Goal: Task Accomplishment & Management: Complete application form

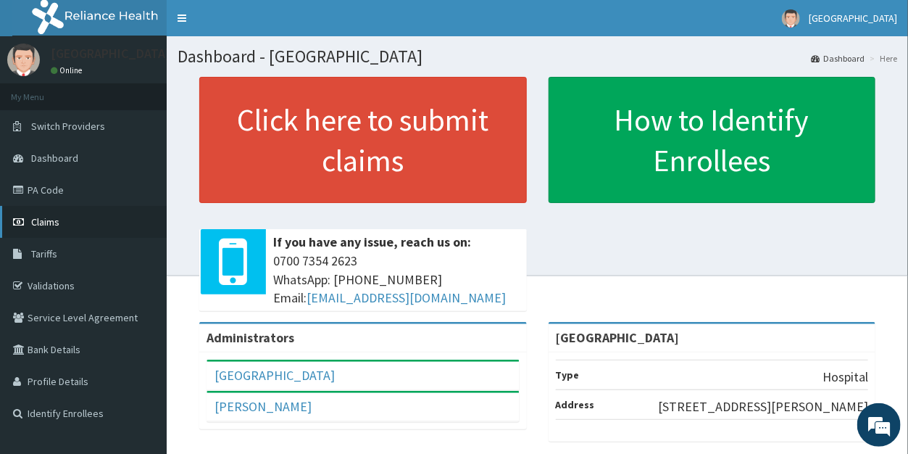
click at [49, 217] on span "Claims" at bounding box center [45, 221] width 28 height 13
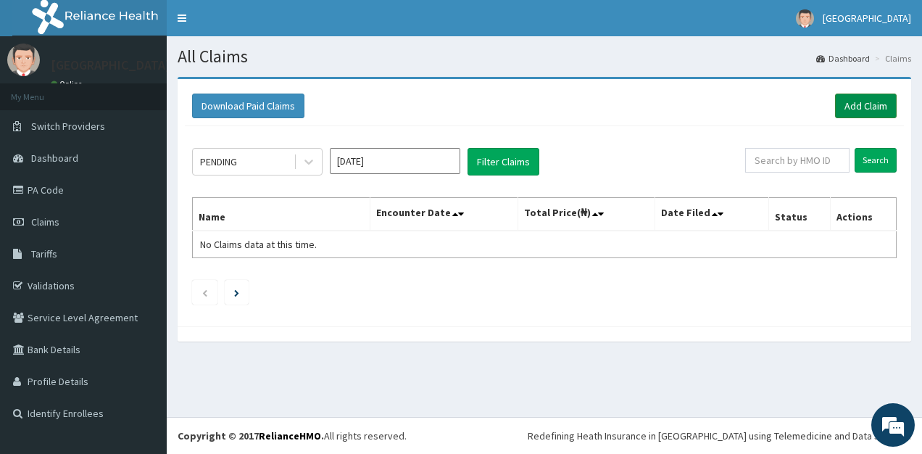
click at [860, 101] on link "Add Claim" at bounding box center [866, 105] width 62 height 25
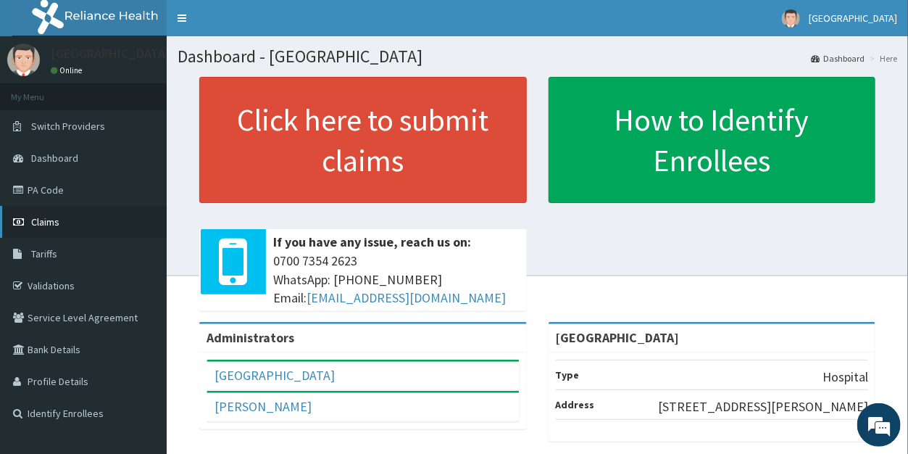
click at [48, 217] on span "Claims" at bounding box center [45, 221] width 28 height 13
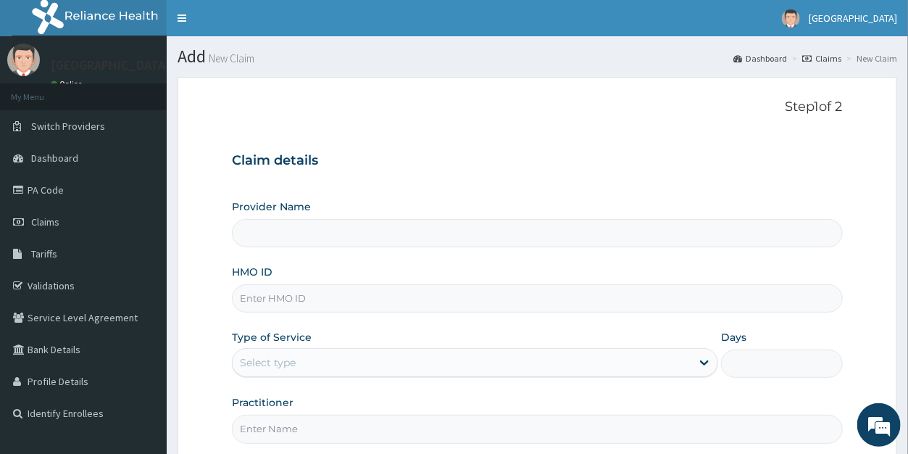
type input "[GEOGRAPHIC_DATA]"
click at [335, 294] on input "HMO ID" at bounding box center [537, 298] width 610 height 28
type input "PPY10988/A"
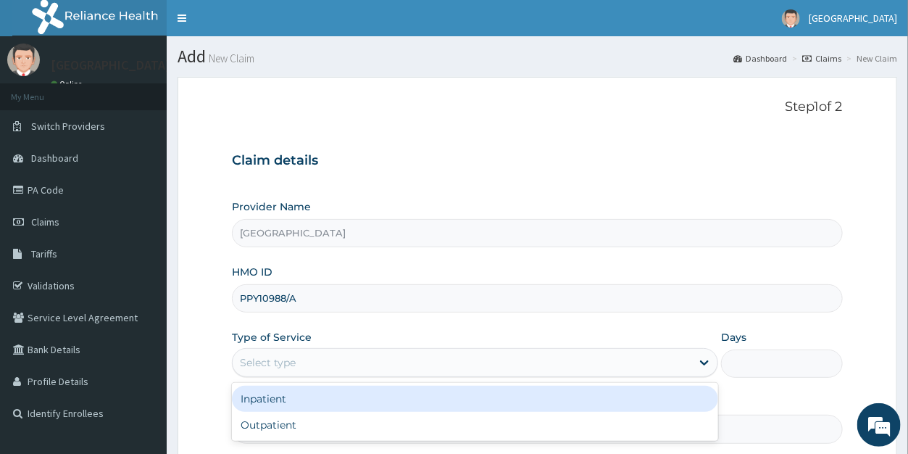
click at [307, 366] on div "Select type" at bounding box center [462, 362] width 459 height 23
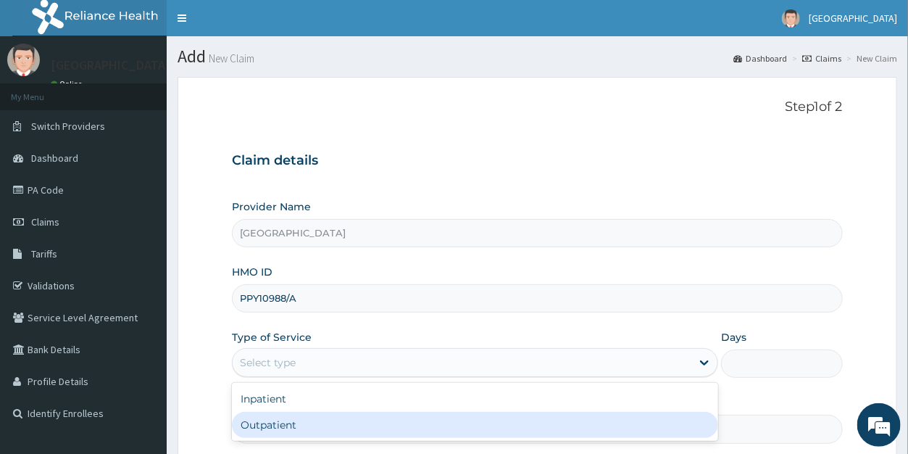
click at [305, 419] on div "Outpatient" at bounding box center [475, 425] width 486 height 26
type input "1"
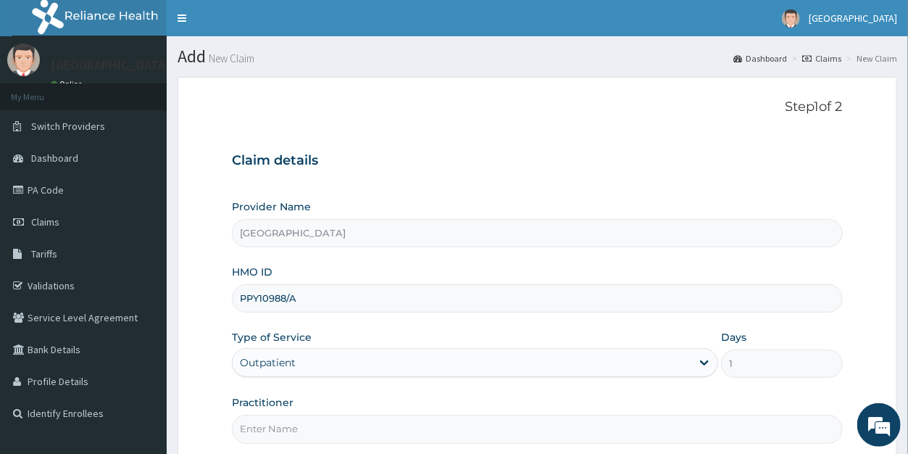
scroll to position [141, 0]
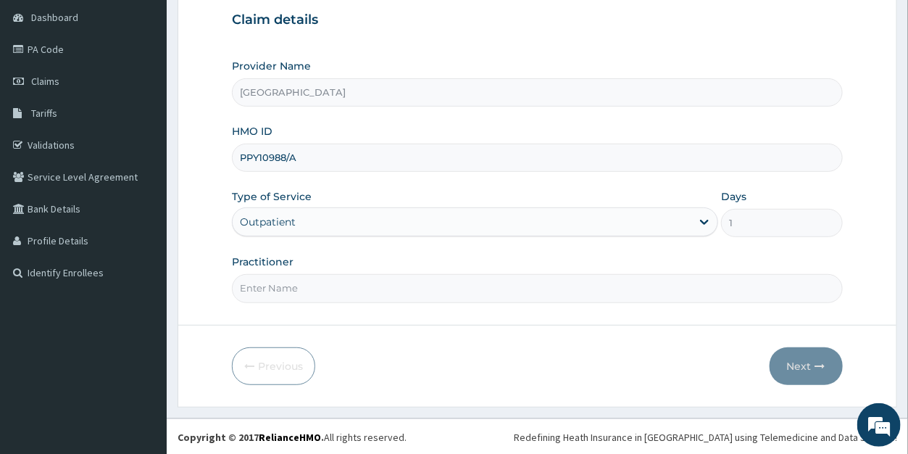
click at [329, 292] on input "Practitioner" at bounding box center [537, 288] width 610 height 28
type input "DR DANIEL"
click at [797, 360] on button "Next" at bounding box center [806, 366] width 73 height 38
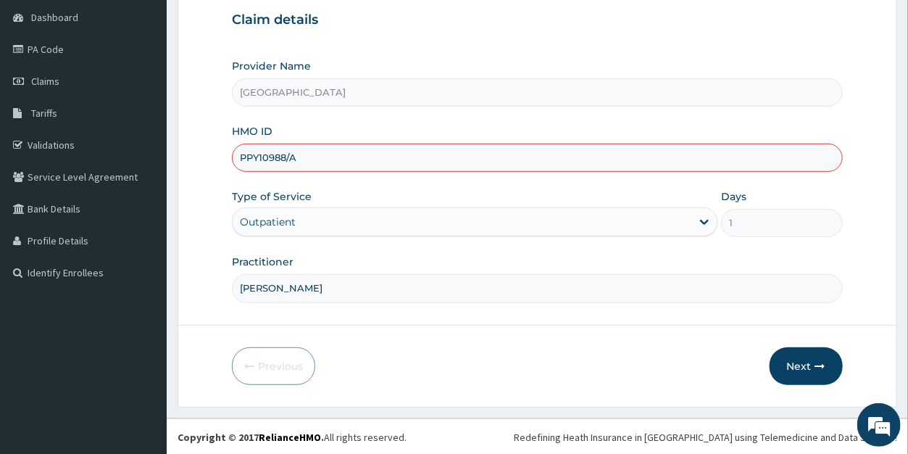
click at [259, 157] on input "PPY10988/A" at bounding box center [537, 157] width 610 height 28
type input "PPY/10988/A"
click at [547, 370] on div "Previous Next" at bounding box center [537, 366] width 610 height 38
click at [798, 362] on button "Next" at bounding box center [806, 366] width 73 height 38
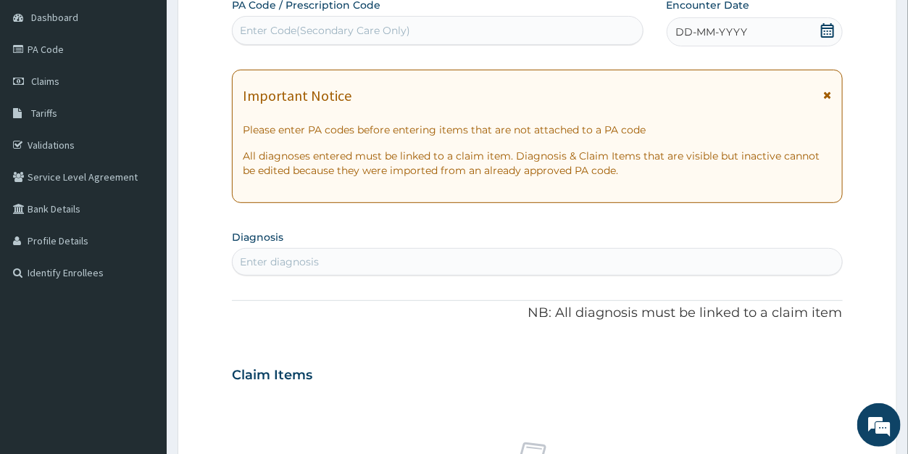
click at [826, 31] on icon at bounding box center [827, 30] width 14 height 14
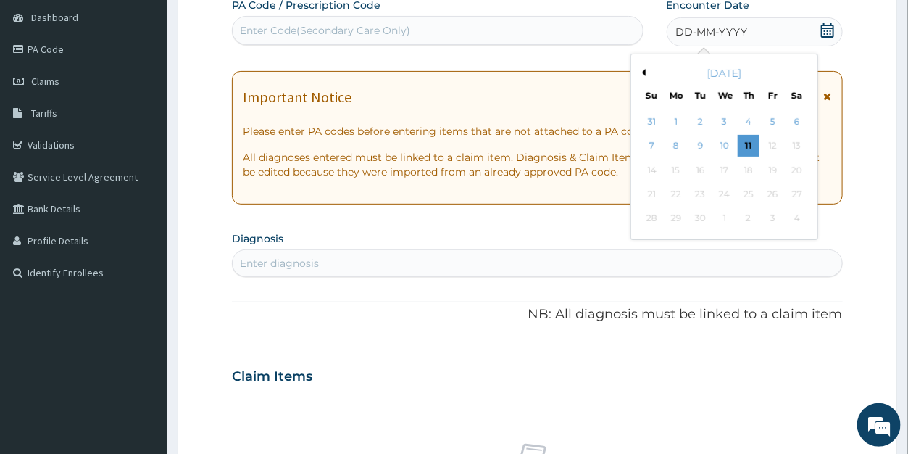
click at [645, 72] on button "Previous Month" at bounding box center [641, 72] width 7 height 7
click at [646, 71] on div "August 2025" at bounding box center [724, 73] width 175 height 14
click at [645, 71] on button "Previous Month" at bounding box center [641, 72] width 7 height 7
click at [775, 149] on div "11" at bounding box center [773, 147] width 22 height 22
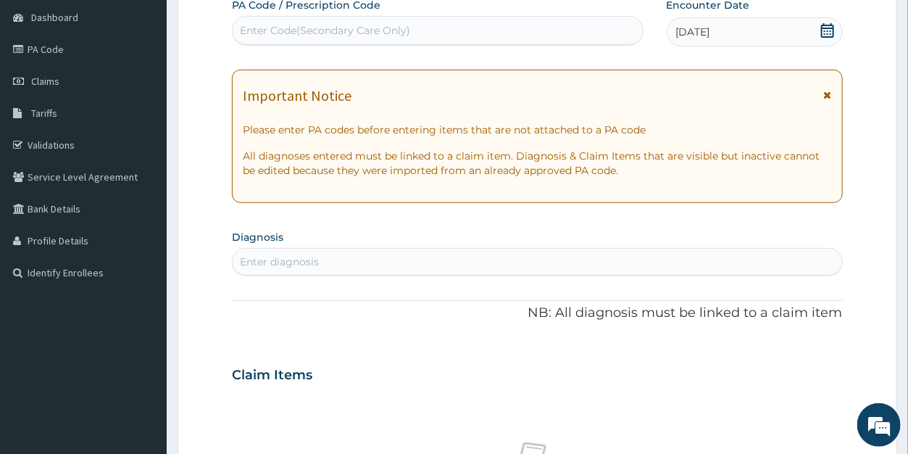
click at [349, 261] on div "Enter diagnosis" at bounding box center [537, 261] width 609 height 23
click at [346, 264] on div "Enter diagnosis" at bounding box center [537, 261] width 609 height 23
type input "MALARI"
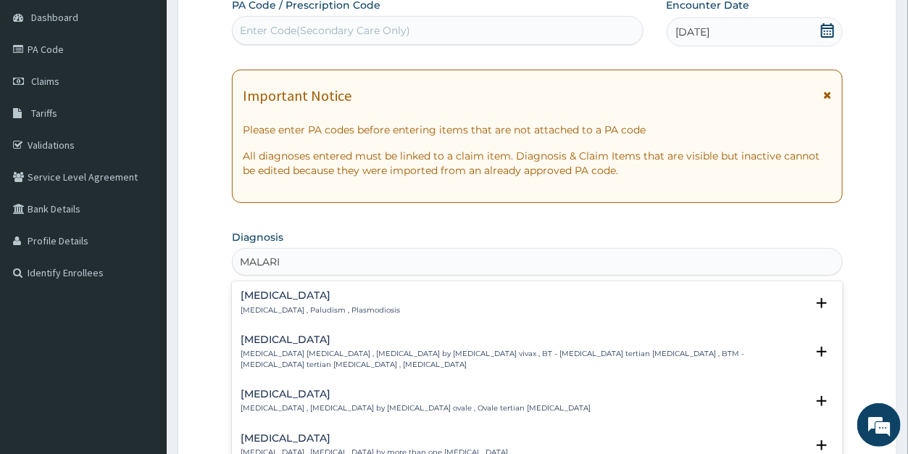
click at [277, 297] on h4 "Malaria" at bounding box center [320, 295] width 159 height 11
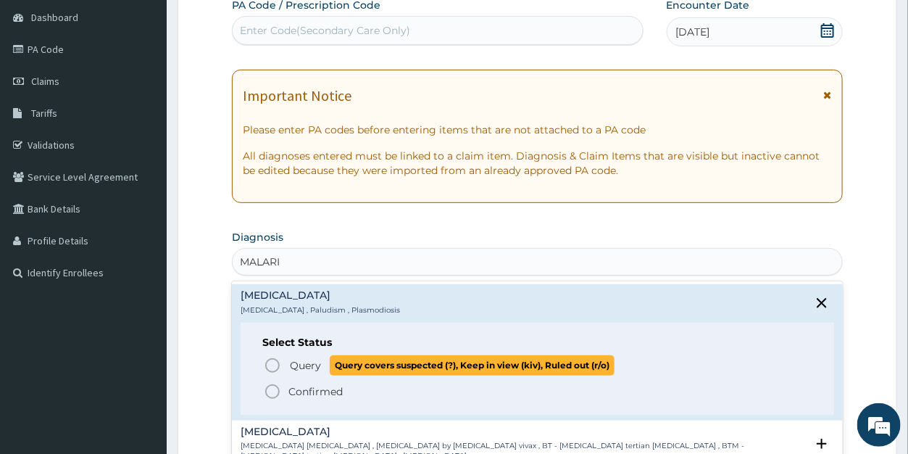
click at [307, 362] on span "Query" at bounding box center [305, 365] width 31 height 14
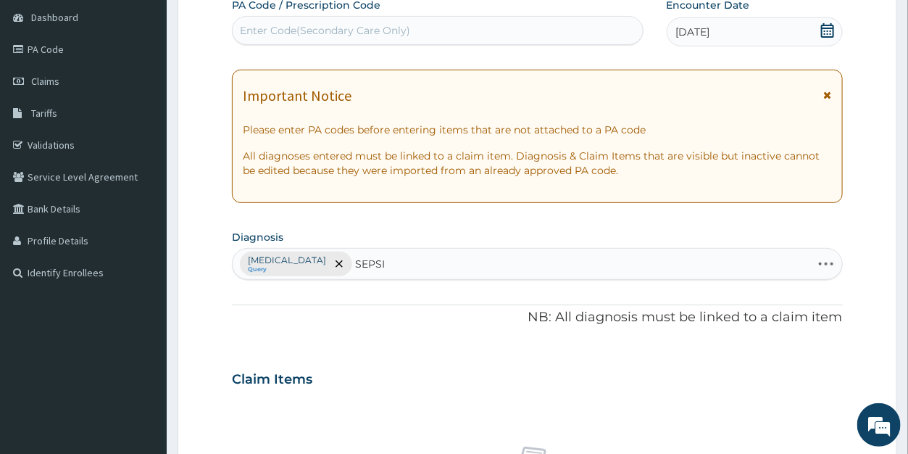
type input "SEPSIS"
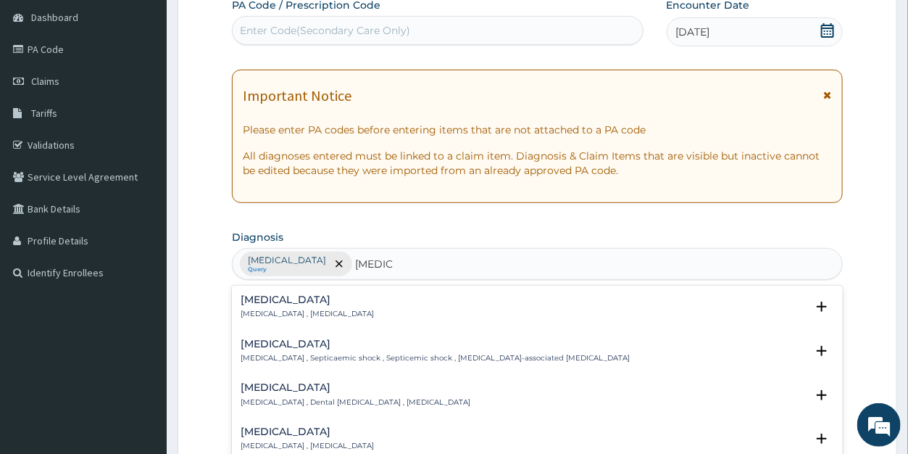
click at [281, 308] on div "Sepsis Systemic infection , Sepsis" at bounding box center [307, 306] width 133 height 25
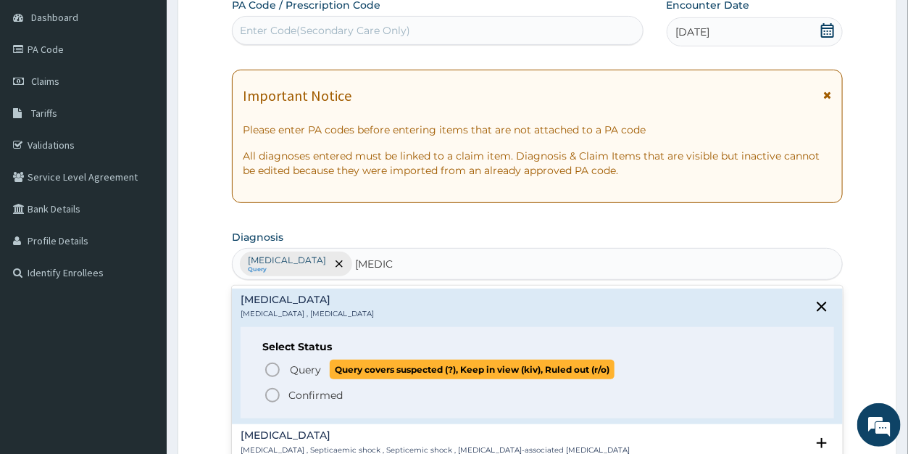
click at [297, 365] on span "Query" at bounding box center [305, 369] width 31 height 14
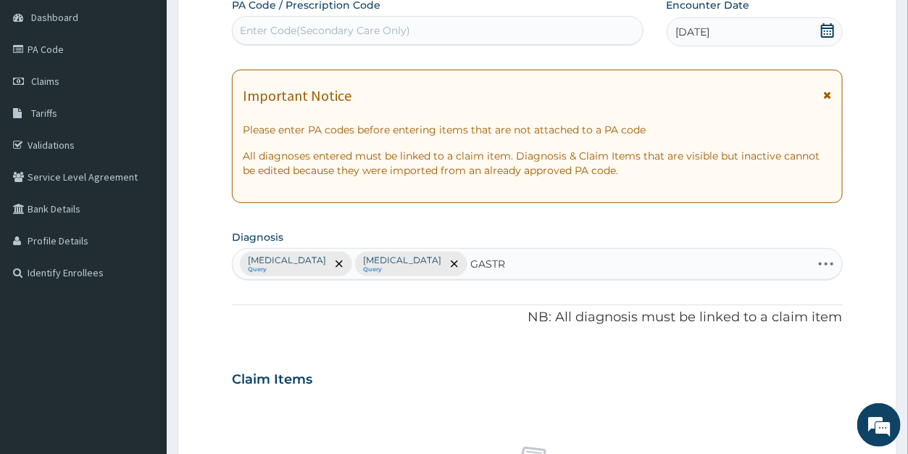
type input "GASTRI"
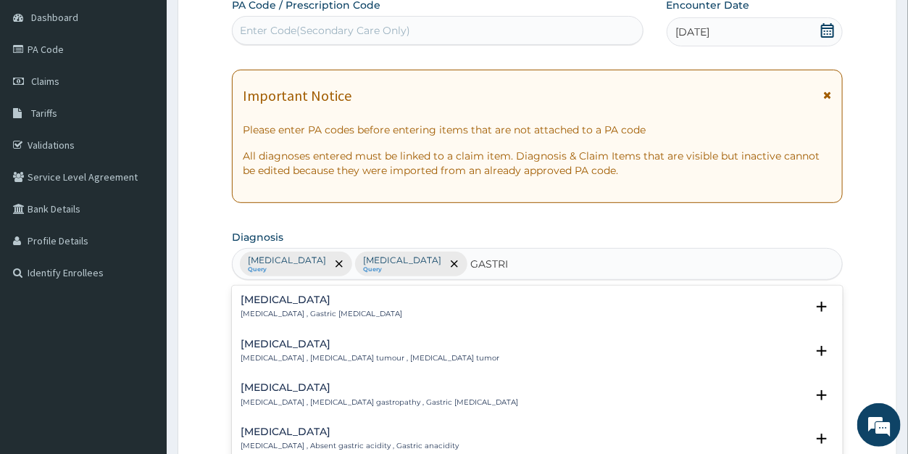
click at [290, 307] on div "Gastritis Gastritis , Gastric catarrh" at bounding box center [322, 306] width 162 height 25
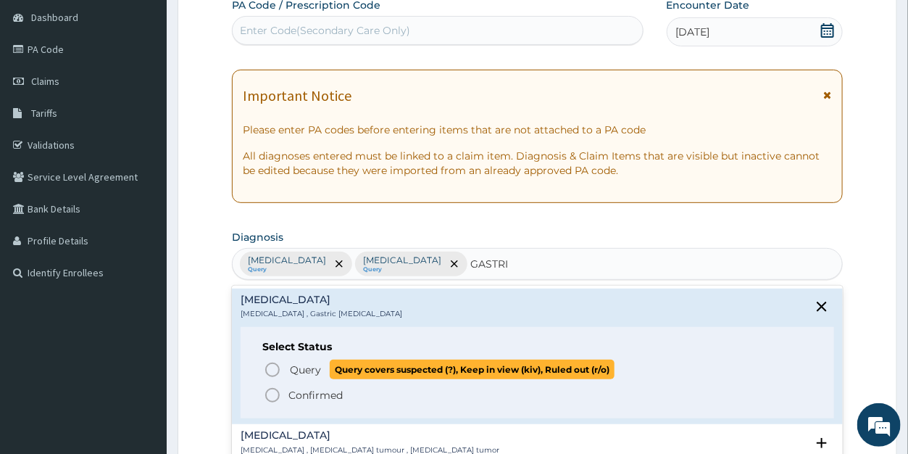
click at [306, 367] on span "Query" at bounding box center [305, 369] width 31 height 14
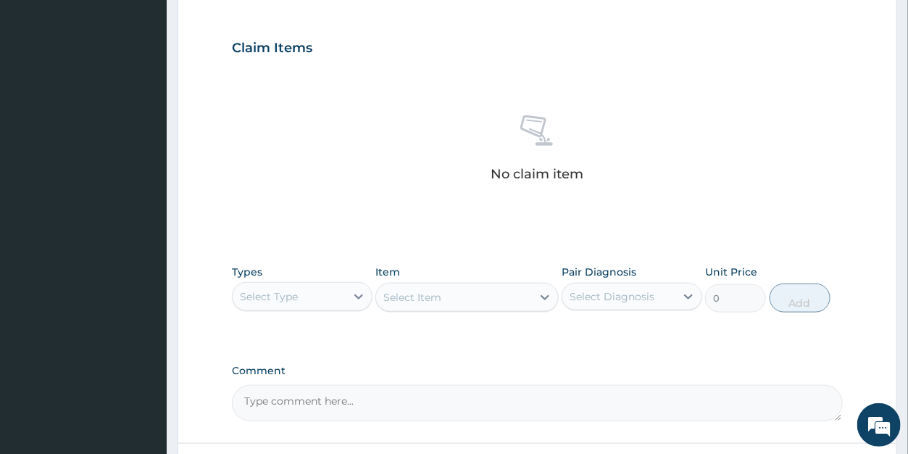
scroll to position [502, 0]
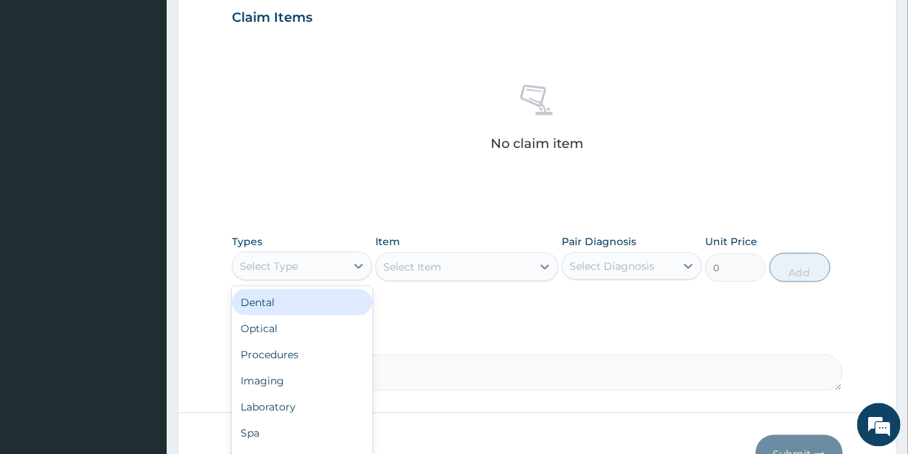
click at [262, 267] on div "Select Type" at bounding box center [269, 266] width 58 height 14
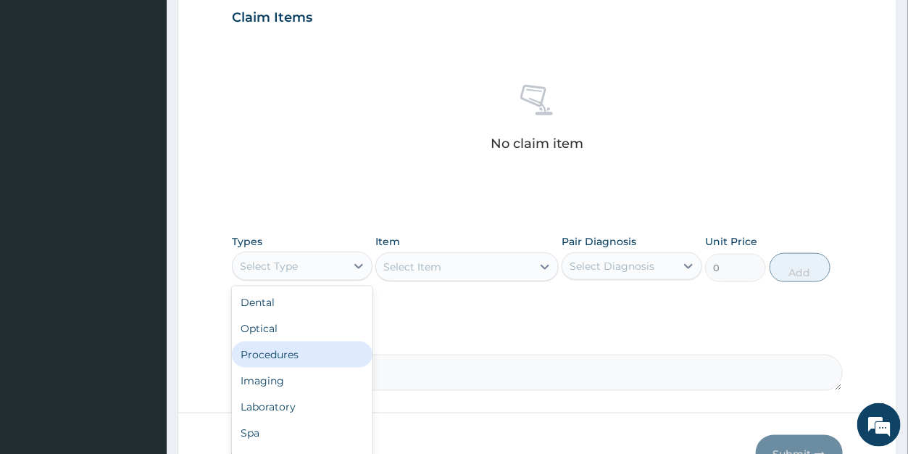
click at [283, 357] on div "Procedures" at bounding box center [302, 354] width 141 height 26
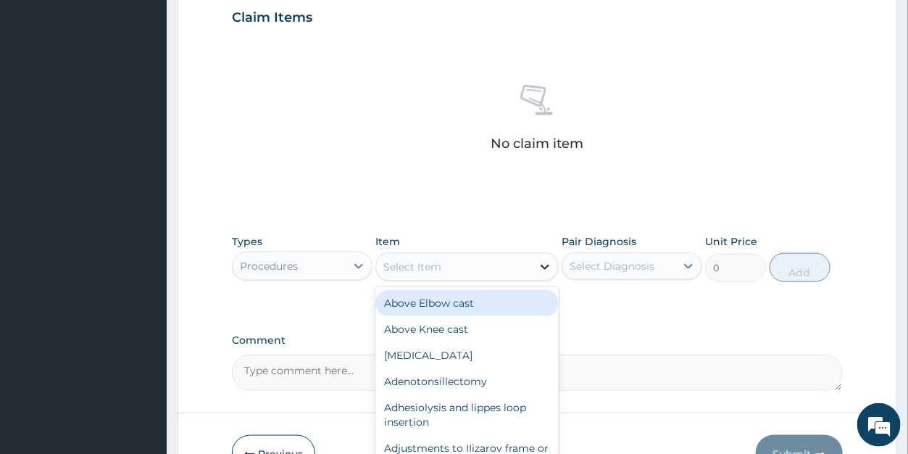
click at [541, 268] on icon at bounding box center [545, 266] width 14 height 14
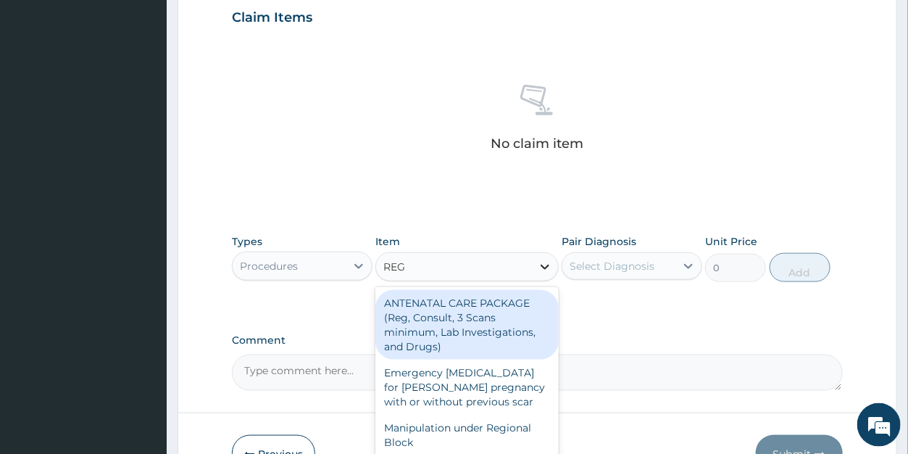
type input "REGI"
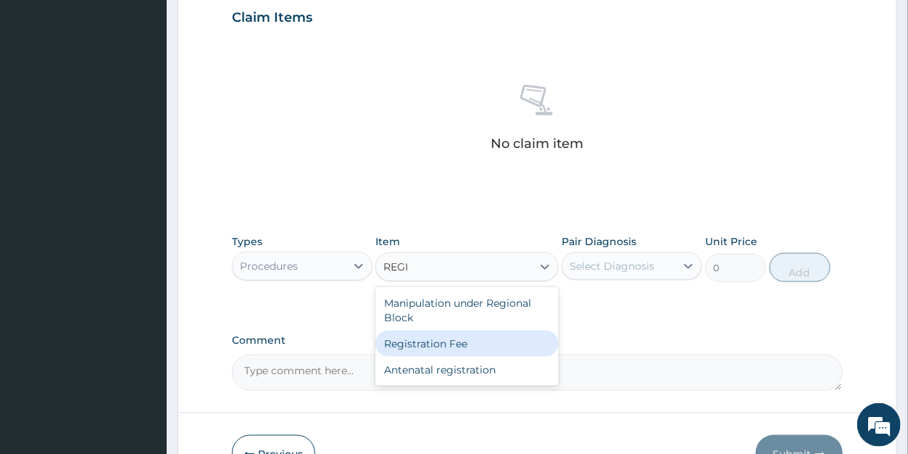
click at [511, 338] on div "Registration Fee" at bounding box center [466, 343] width 183 height 26
type input "2150"
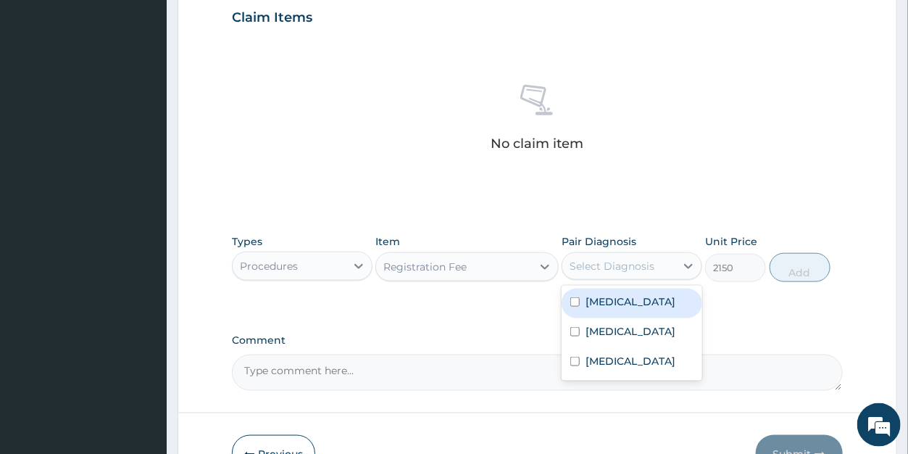
click at [599, 265] on div "Select Diagnosis" at bounding box center [612, 266] width 85 height 14
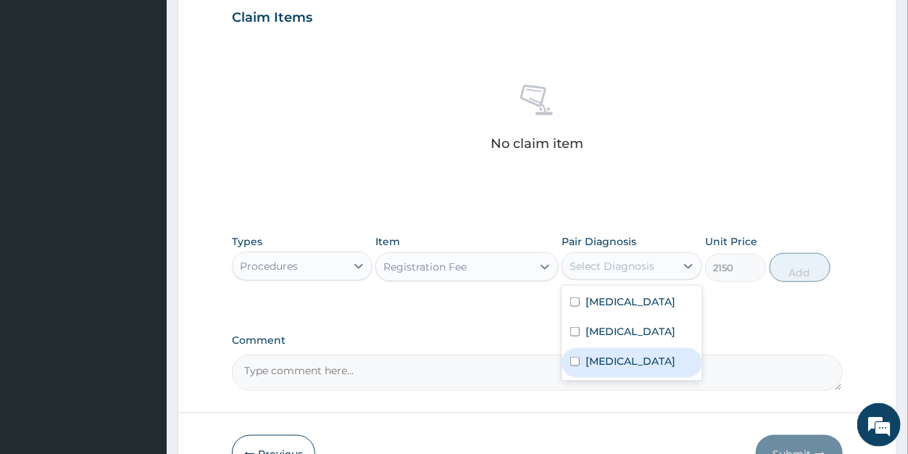
click at [604, 355] on label "Gastritis" at bounding box center [631, 361] width 90 height 14
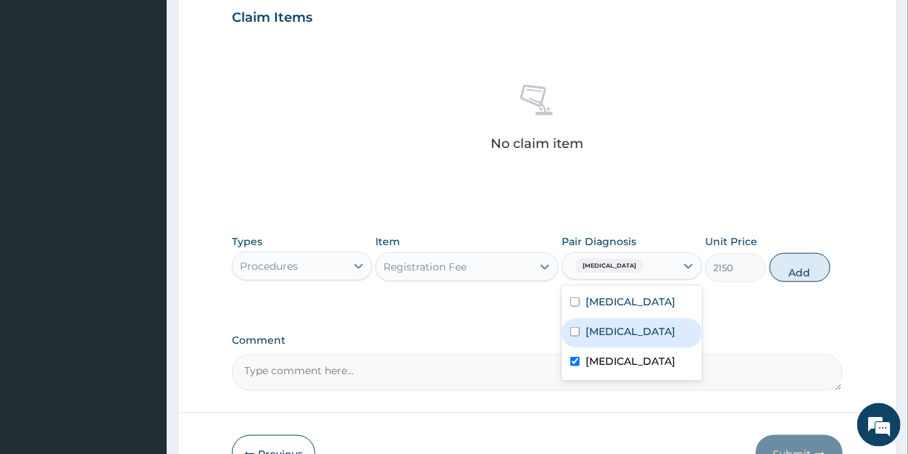
checkbox input "true"
drag, startPoint x: 607, startPoint y: 322, endPoint x: 627, endPoint y: 297, distance: 32.5
click at [607, 322] on div "Sepsis" at bounding box center [632, 333] width 141 height 30
checkbox input "true"
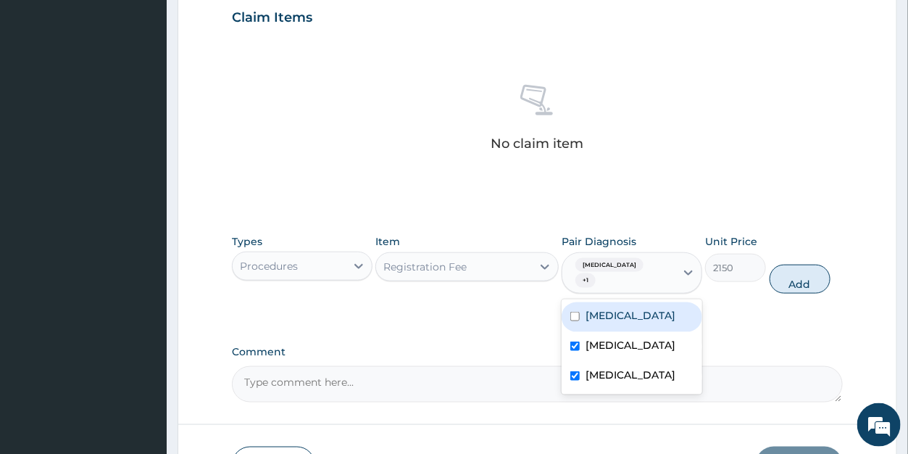
click at [627, 302] on div "Malaria" at bounding box center [632, 317] width 141 height 30
checkbox input "true"
click at [788, 265] on button "Add" at bounding box center [800, 279] width 61 height 29
type input "0"
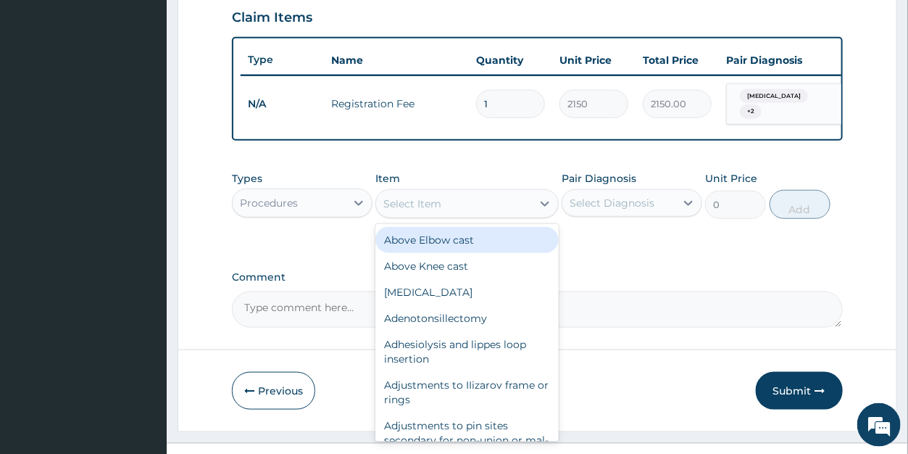
click at [436, 208] on div "Select Item" at bounding box center [412, 203] width 58 height 14
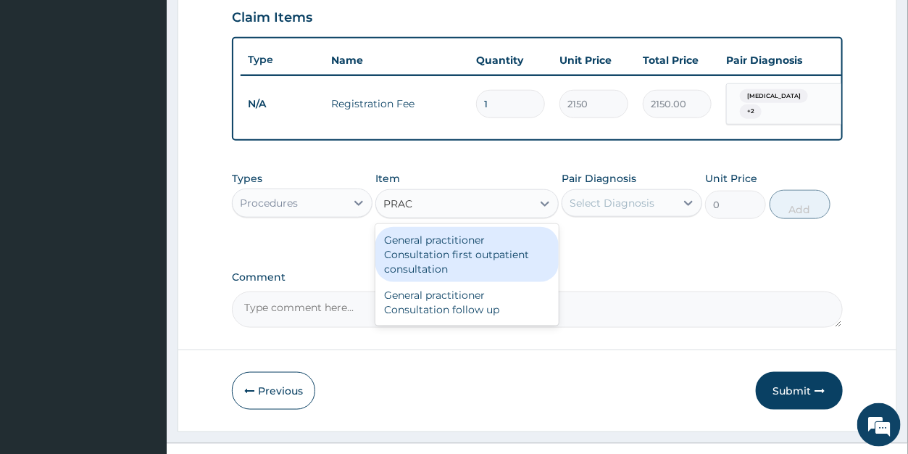
type input "PRACT"
drag, startPoint x: 420, startPoint y: 256, endPoint x: 528, endPoint y: 233, distance: 110.3
click at [420, 256] on div "General practitioner Consultation first outpatient consultation" at bounding box center [466, 254] width 183 height 55
type input "3547.5"
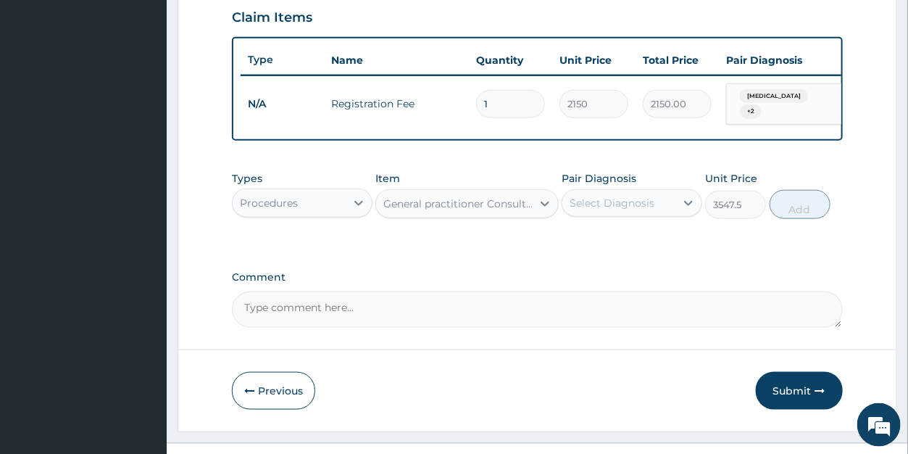
click at [596, 210] on div "Select Diagnosis" at bounding box center [612, 203] width 85 height 14
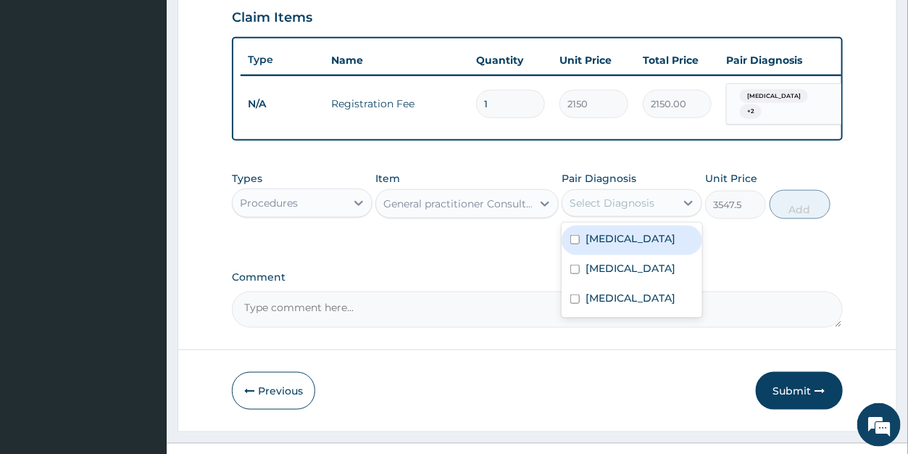
click at [601, 242] on label "Malaria" at bounding box center [631, 238] width 90 height 14
checkbox input "true"
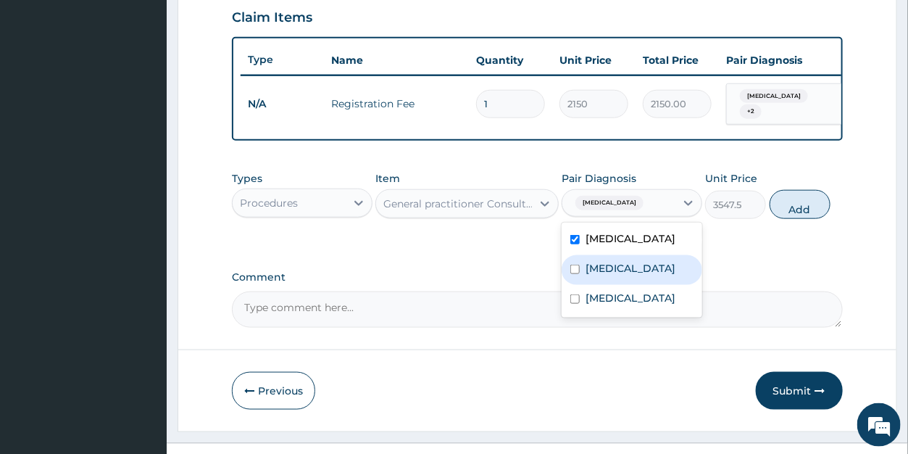
drag, startPoint x: 601, startPoint y: 273, endPoint x: 599, endPoint y: 307, distance: 34.1
click at [601, 275] on label "Sepsis" at bounding box center [631, 268] width 90 height 14
checkbox input "true"
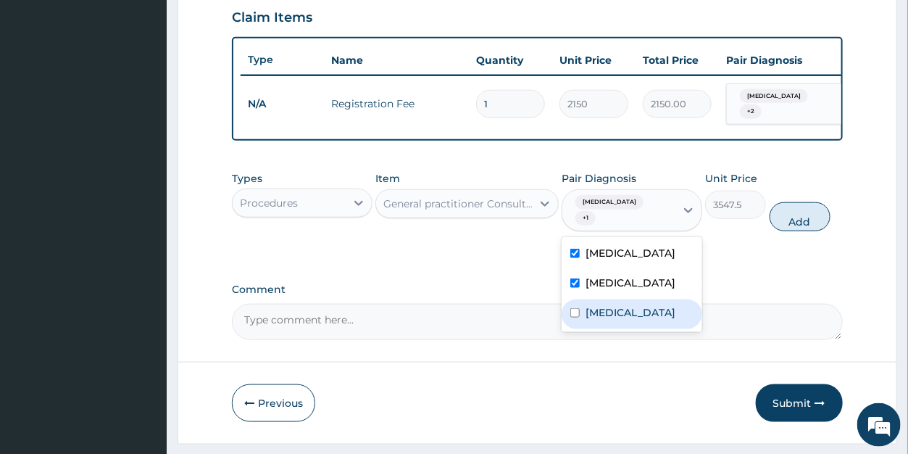
click at [599, 309] on label "Gastritis" at bounding box center [631, 312] width 90 height 14
checkbox input "true"
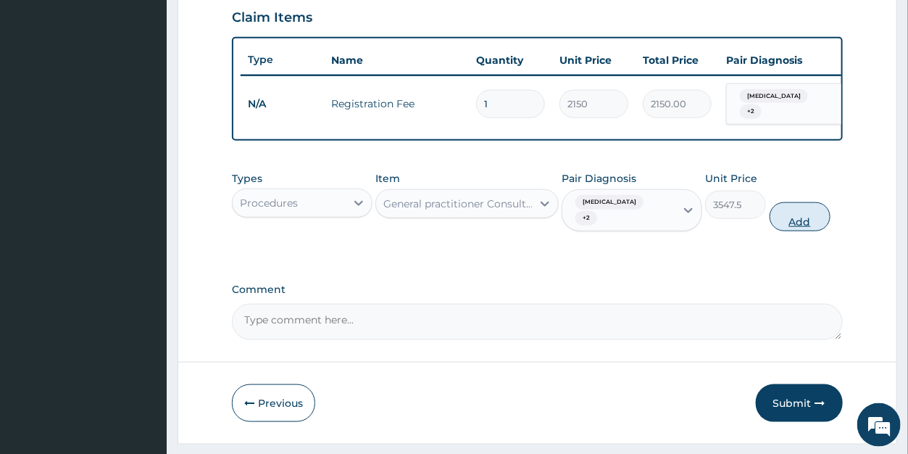
click at [799, 215] on button "Add" at bounding box center [800, 216] width 61 height 29
type input "0"
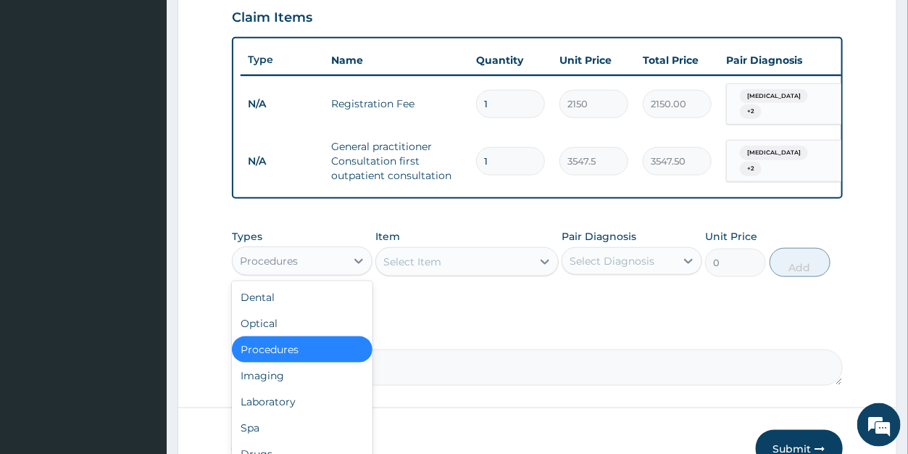
click at [287, 264] on div "Procedures" at bounding box center [269, 261] width 58 height 14
drag, startPoint x: 279, startPoint y: 405, endPoint x: 315, endPoint y: 376, distance: 46.4
click at [281, 404] on div "Laboratory" at bounding box center [302, 401] width 141 height 26
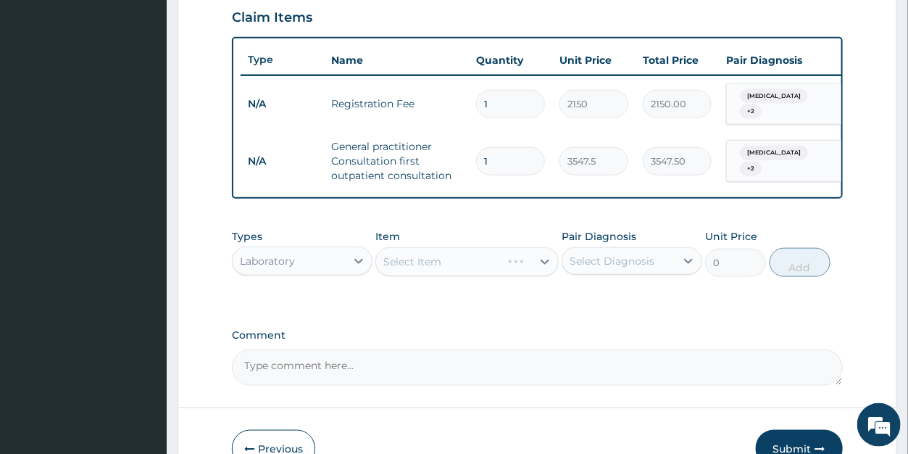
click at [439, 272] on div "Select Item" at bounding box center [466, 261] width 183 height 29
click at [431, 268] on div "Select Item" at bounding box center [412, 261] width 58 height 14
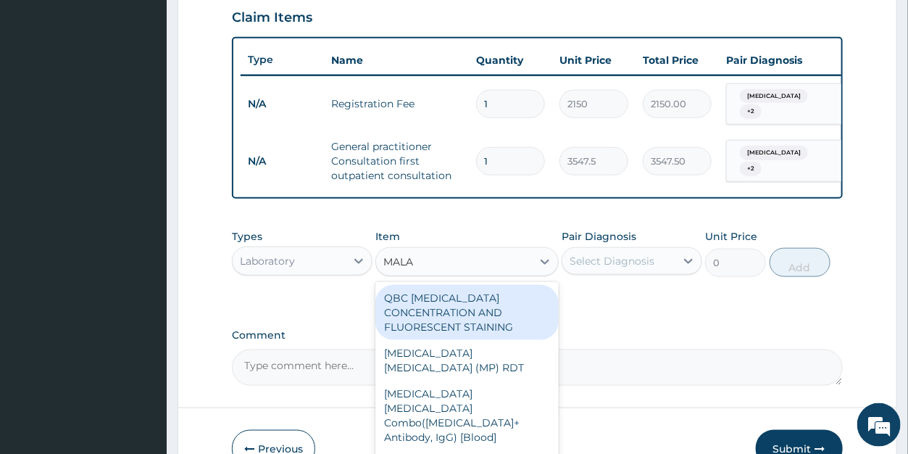
type input "MALAR"
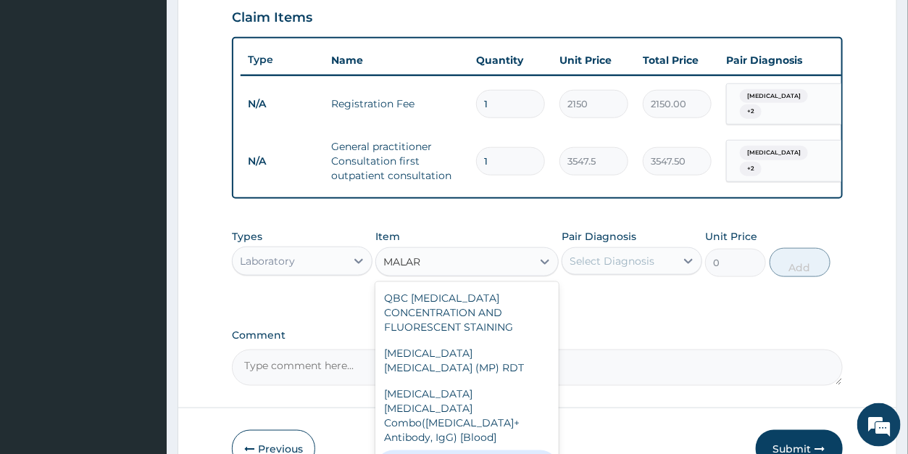
type input "1612.5"
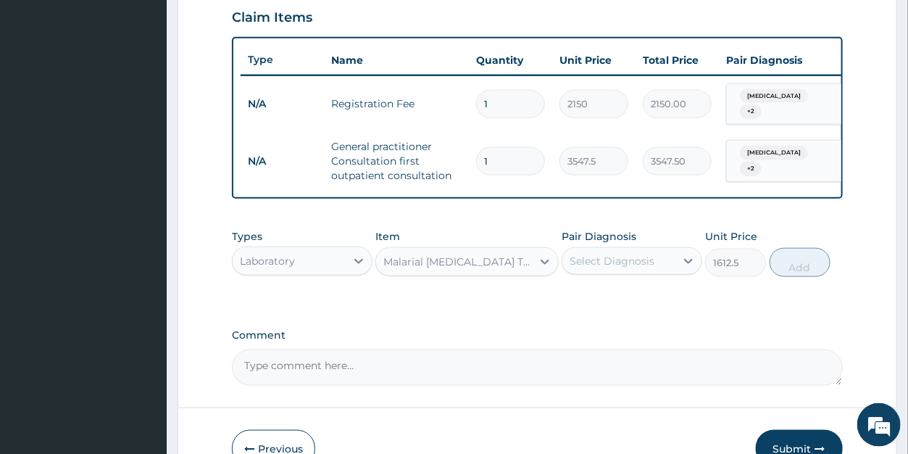
click at [607, 262] on div "Select Diagnosis" at bounding box center [612, 261] width 85 height 14
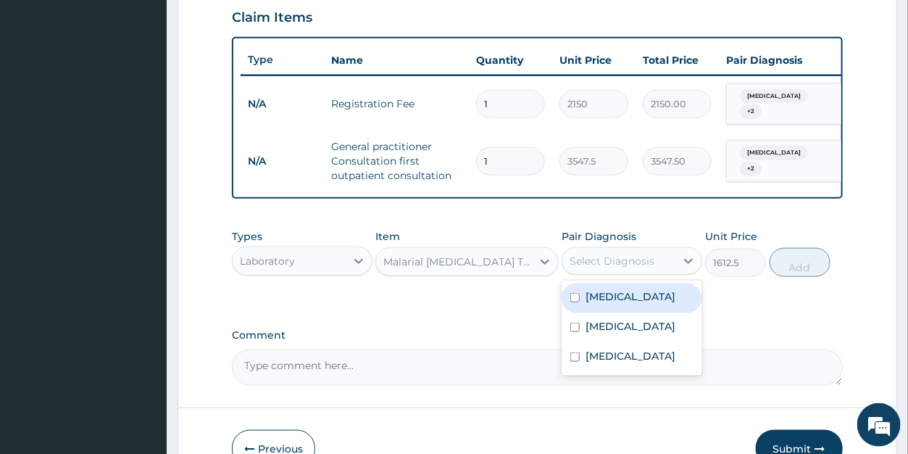
click at [606, 299] on label "Malaria" at bounding box center [631, 296] width 90 height 14
checkbox input "true"
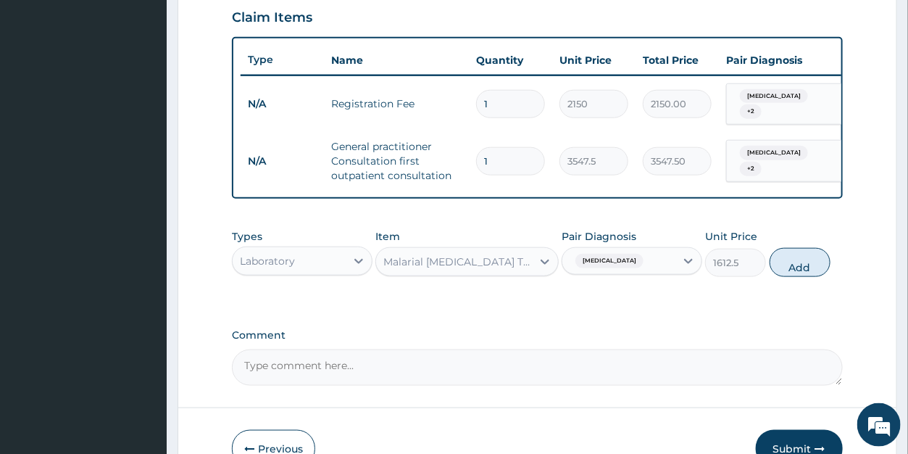
drag, startPoint x: 805, startPoint y: 282, endPoint x: 738, endPoint y: 283, distance: 67.4
click at [805, 277] on button "Add" at bounding box center [800, 262] width 61 height 29
type input "0"
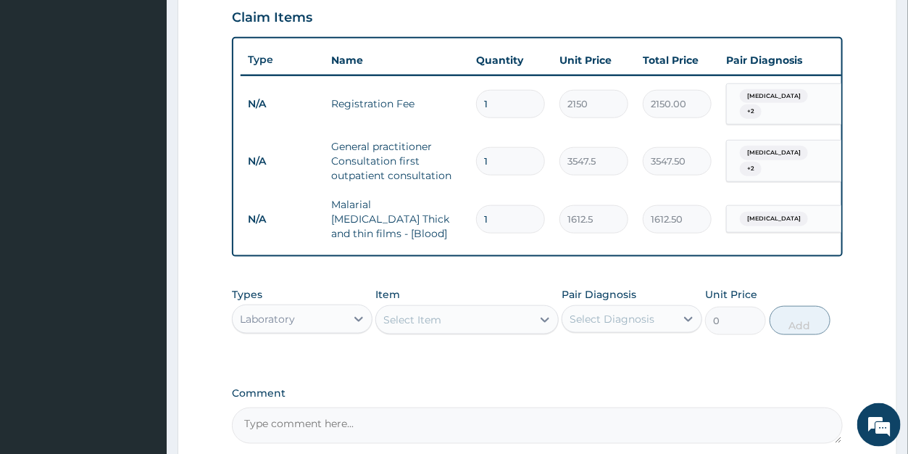
click at [449, 320] on div "Select Item" at bounding box center [454, 319] width 156 height 23
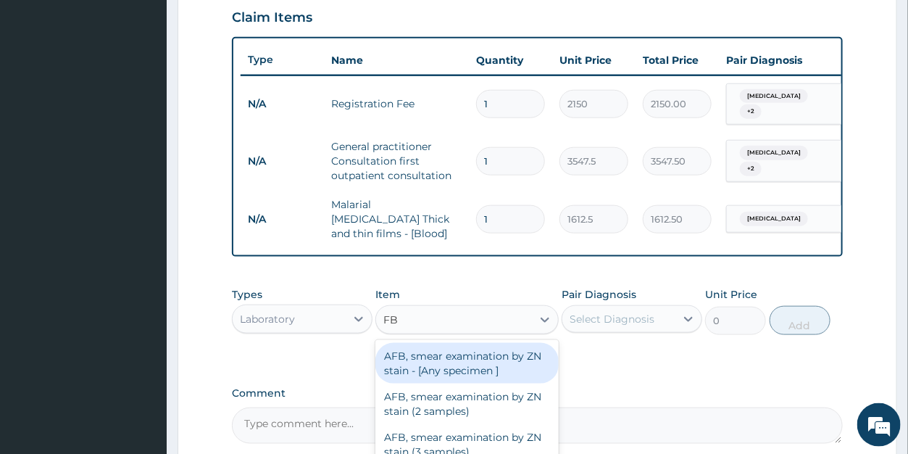
type input "FBC"
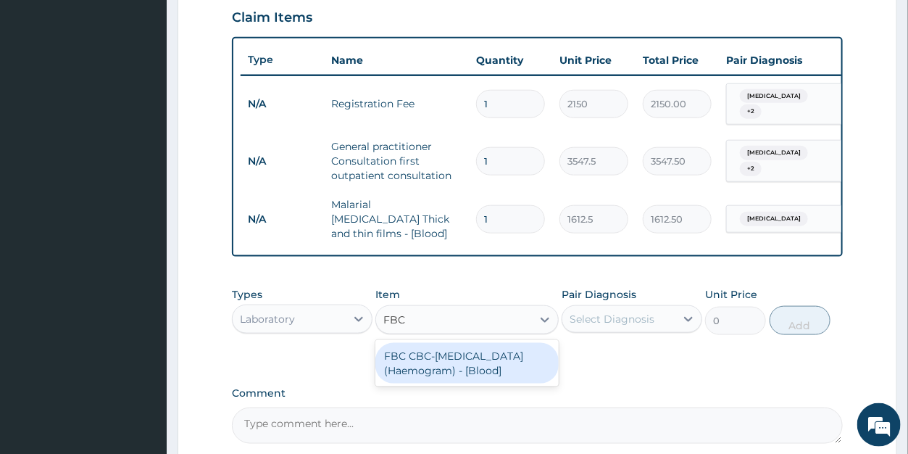
click at [428, 361] on div "FBC CBC-Complete Blood Count (Haemogram) - [Blood]" at bounding box center [466, 363] width 183 height 41
type input "4300"
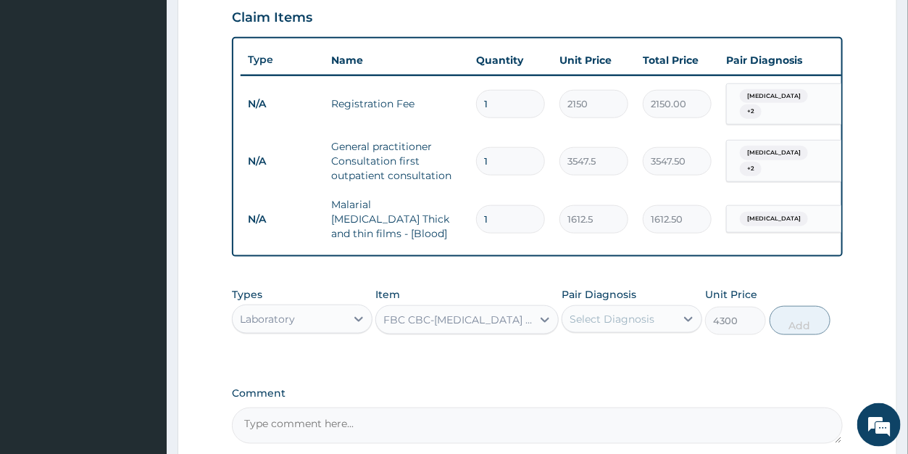
click at [605, 319] on div "Select Diagnosis" at bounding box center [612, 319] width 85 height 14
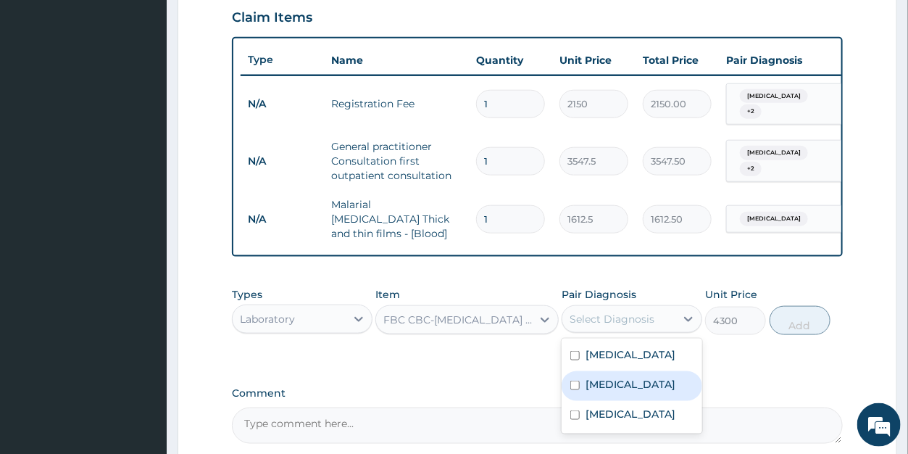
click at [611, 380] on label "Sepsis" at bounding box center [631, 384] width 90 height 14
checkbox input "true"
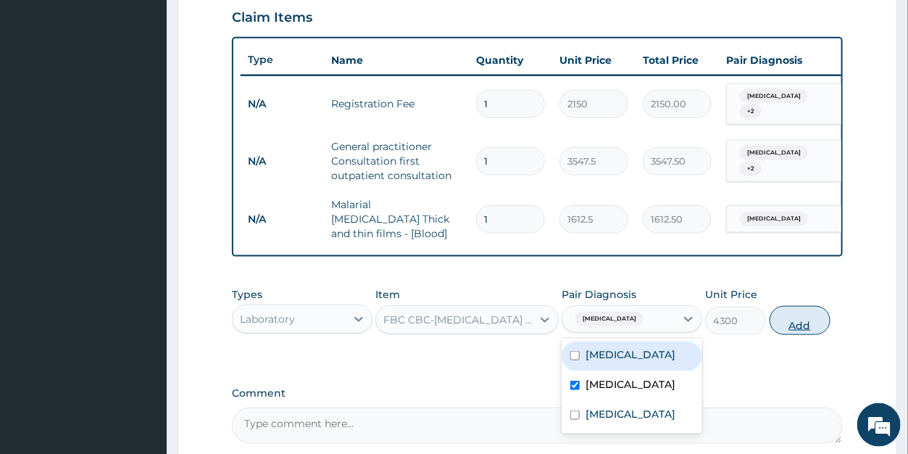
click at [799, 322] on button "Add" at bounding box center [800, 320] width 61 height 29
type input "0"
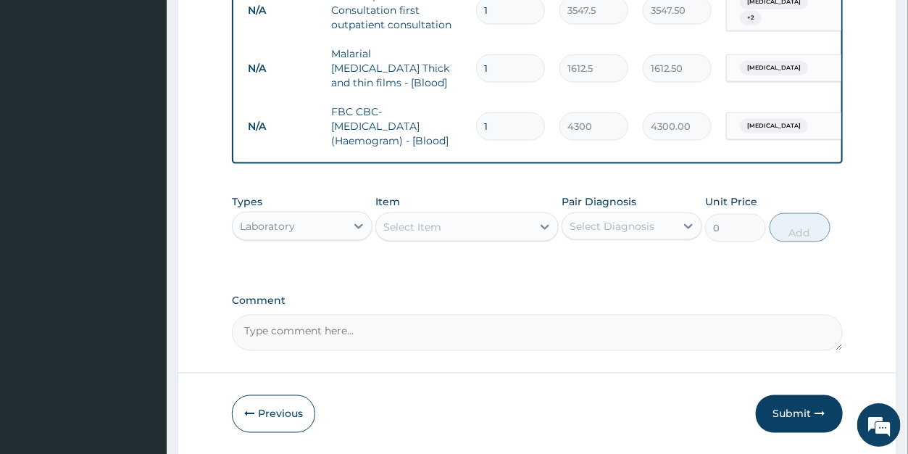
scroll to position [655, 0]
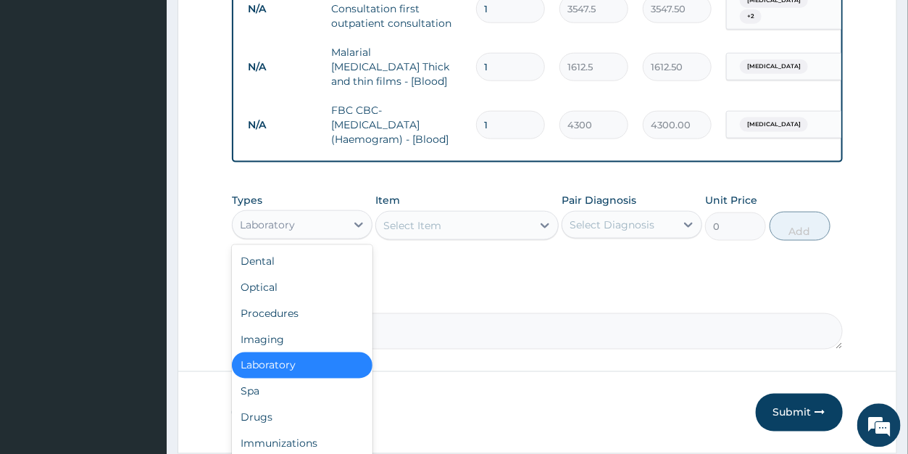
click at [275, 229] on div "Laboratory" at bounding box center [267, 224] width 55 height 14
click at [263, 412] on div "Drugs" at bounding box center [302, 417] width 141 height 26
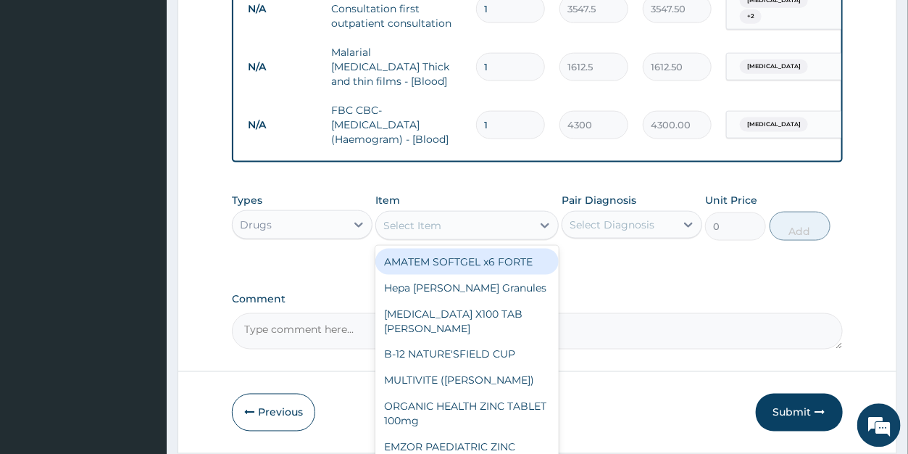
click at [447, 222] on div "Select Item" at bounding box center [454, 224] width 156 height 23
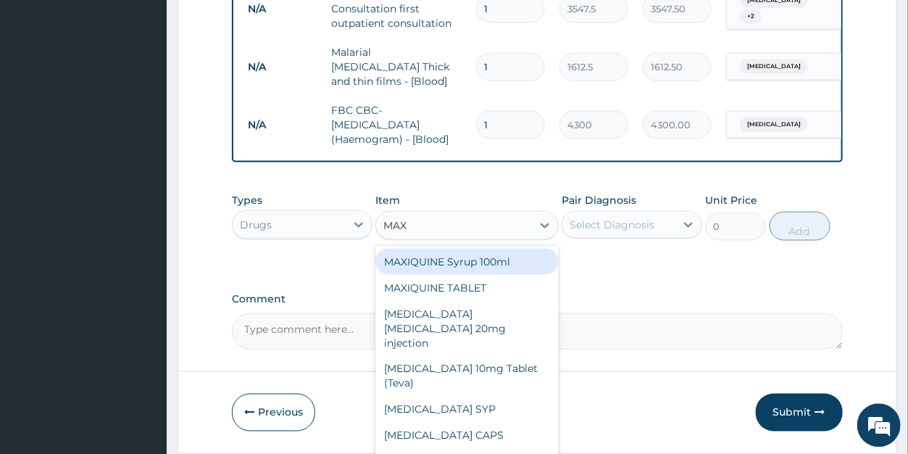
type input "MAXO"
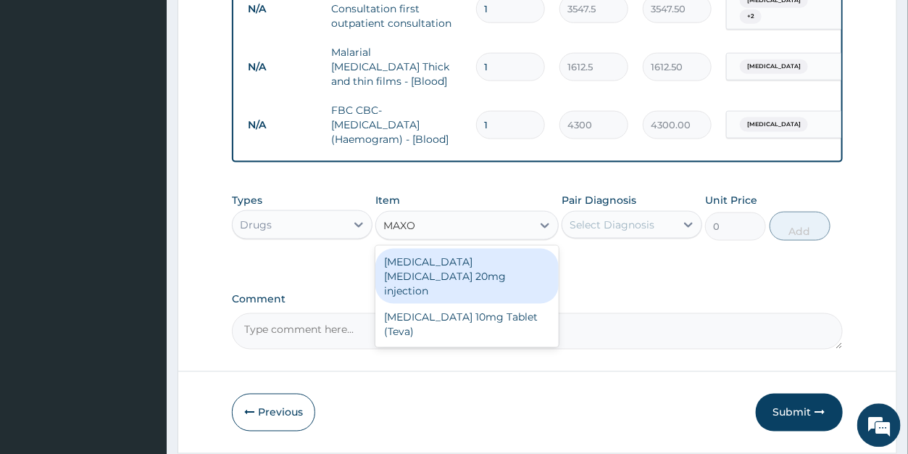
click at [470, 264] on div "Maxolon Metoclopramide 20mg injection" at bounding box center [466, 275] width 183 height 55
type input "82.775"
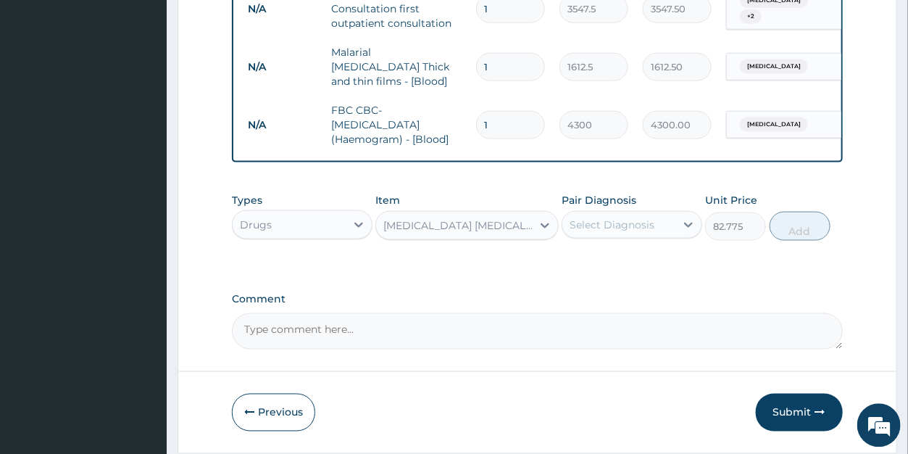
click at [597, 219] on div "Select Diagnosis" at bounding box center [612, 224] width 85 height 14
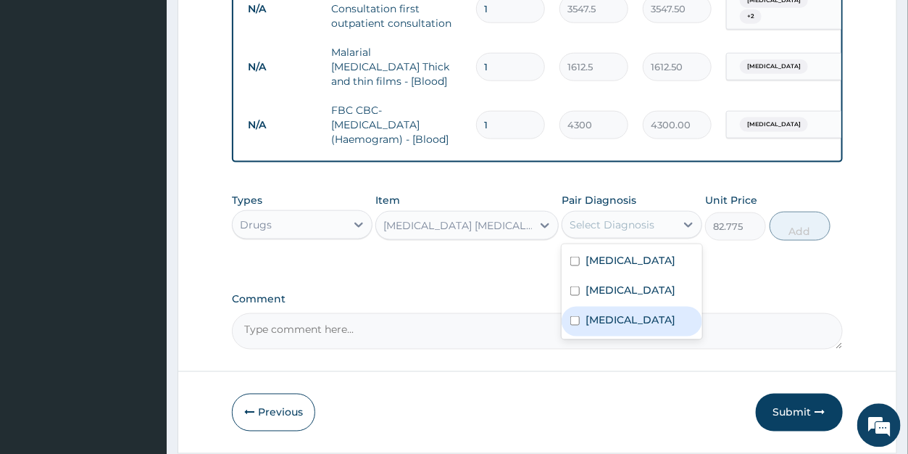
click at [600, 317] on label "Gastritis" at bounding box center [631, 319] width 90 height 14
checkbox input "true"
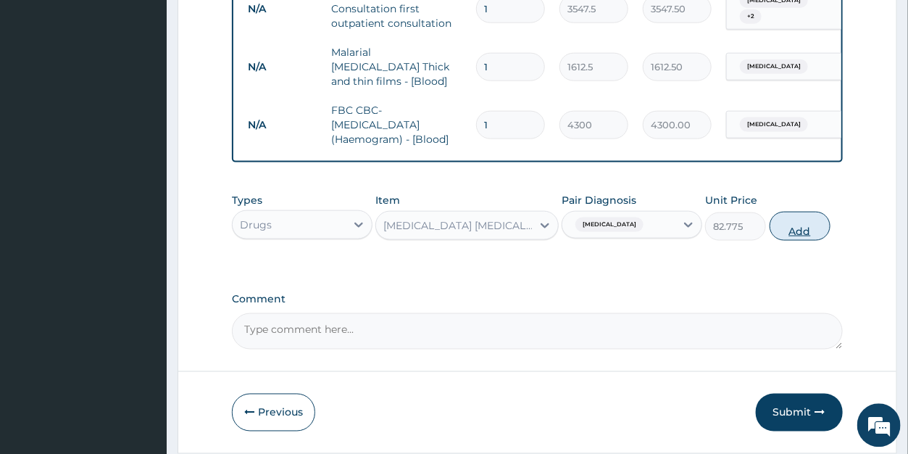
click at [802, 225] on button "Add" at bounding box center [800, 225] width 61 height 29
type input "0"
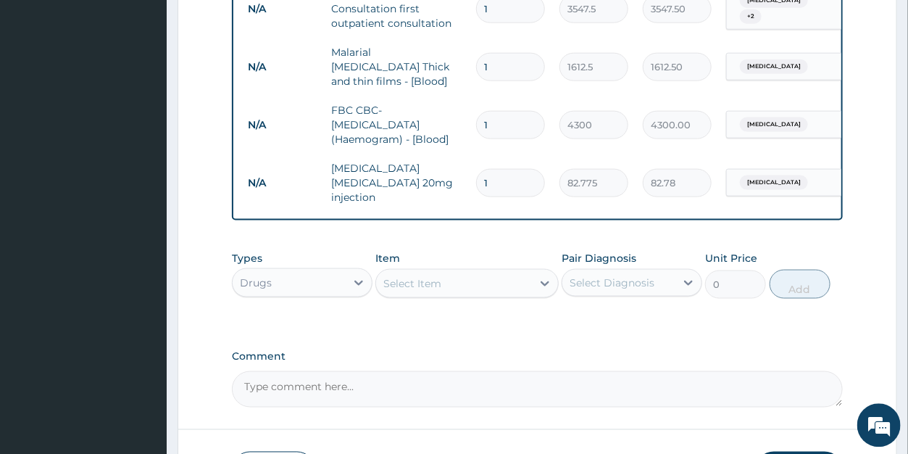
click at [416, 280] on div "Select Item" at bounding box center [454, 282] width 156 height 23
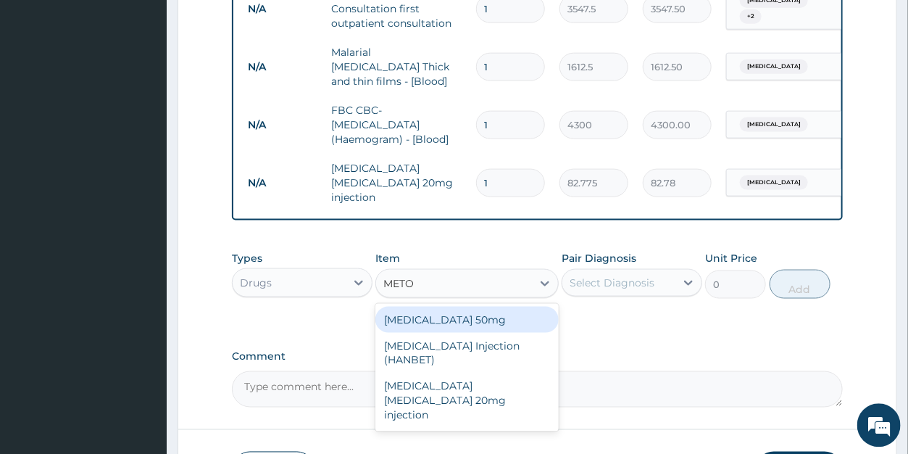
type input "METOC"
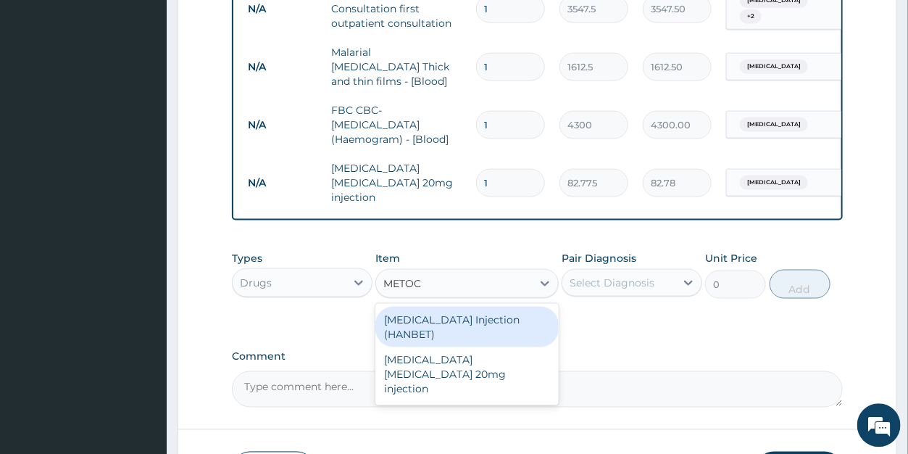
click at [430, 319] on div "METOCLOPRAMIDE Injection (HANBET)" at bounding box center [466, 326] width 183 height 41
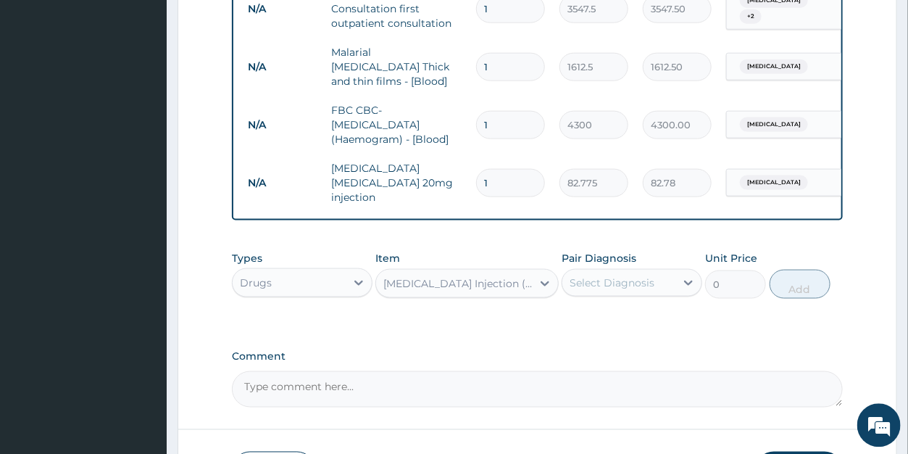
type input "82.775"
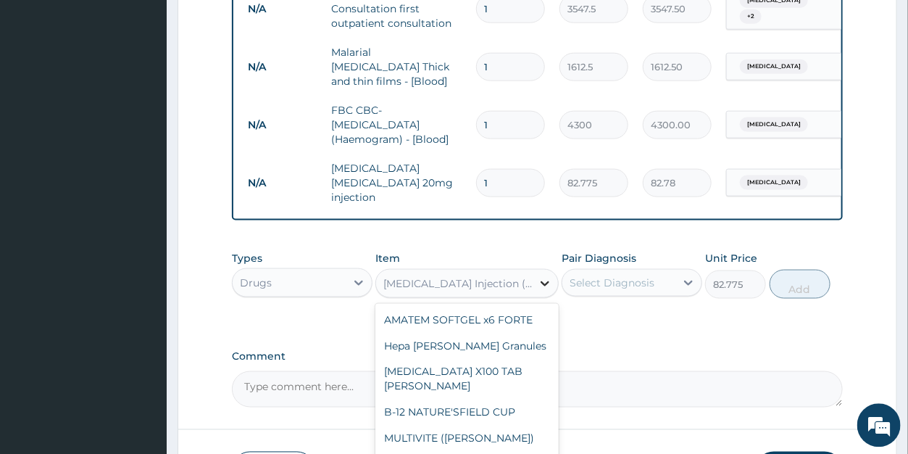
click at [543, 277] on icon at bounding box center [545, 282] width 14 height 14
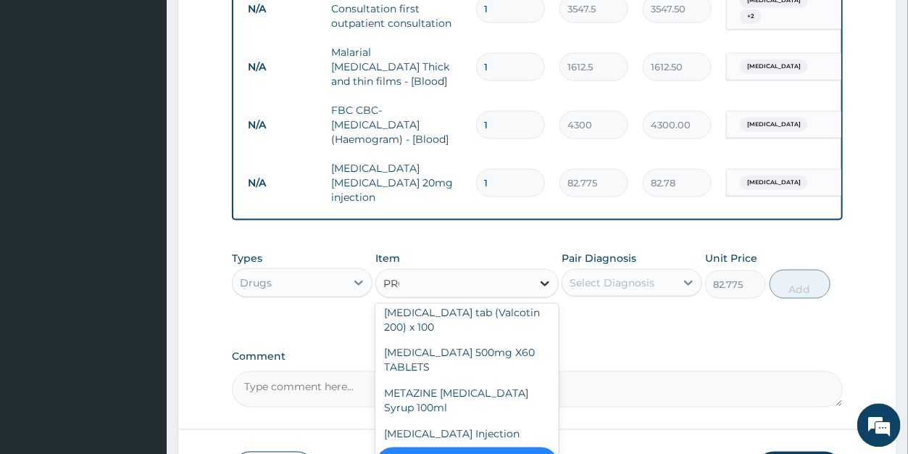
scroll to position [410, 0]
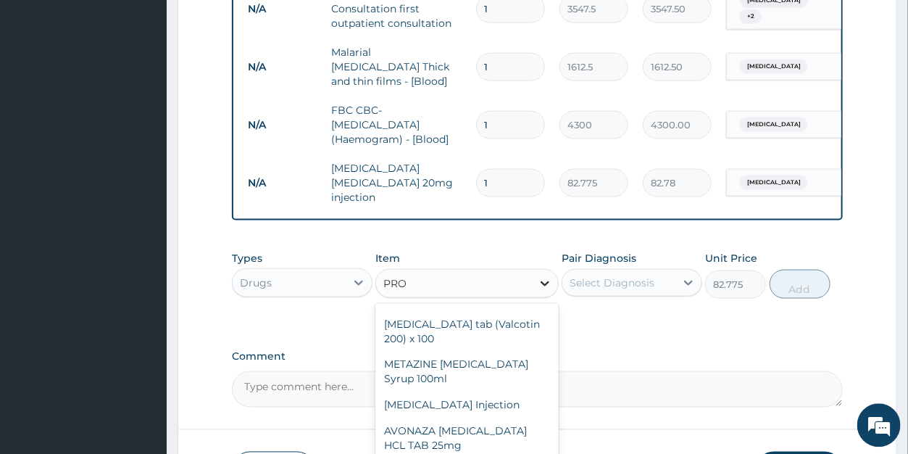
type input "PROM"
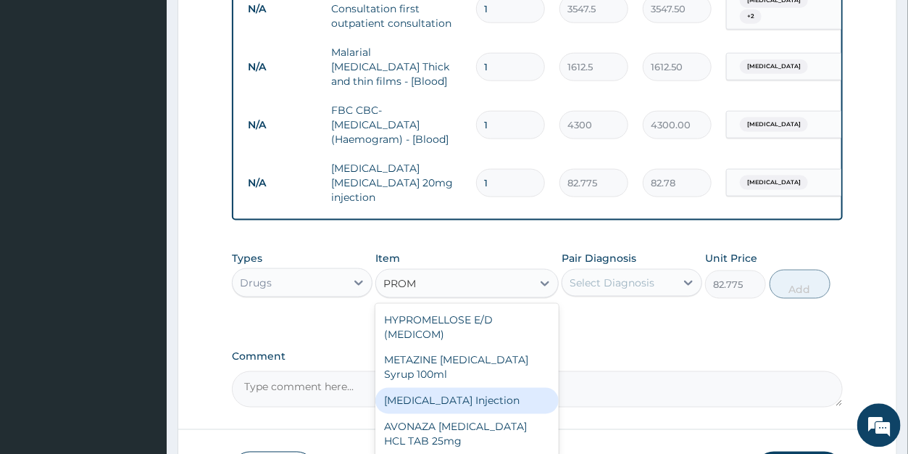
click at [465, 391] on div "PROMETHAZINE Injection" at bounding box center [466, 400] width 183 height 26
type input "354.75"
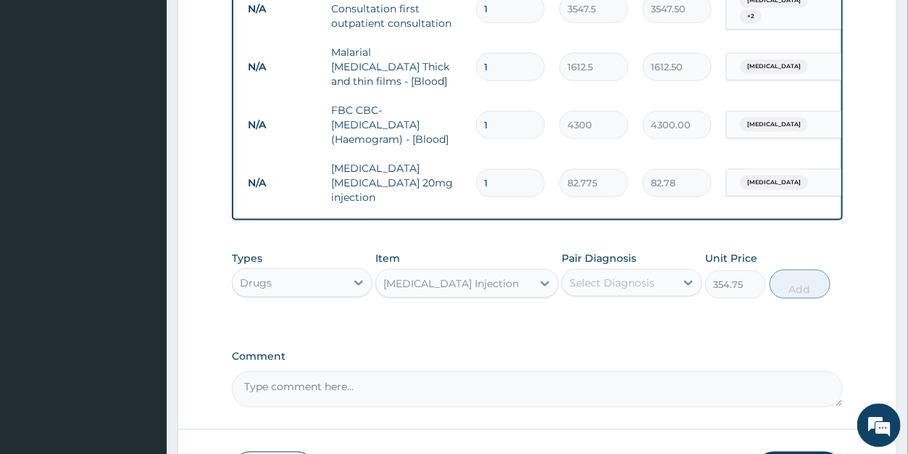
click at [620, 275] on div "Select Diagnosis" at bounding box center [612, 282] width 85 height 14
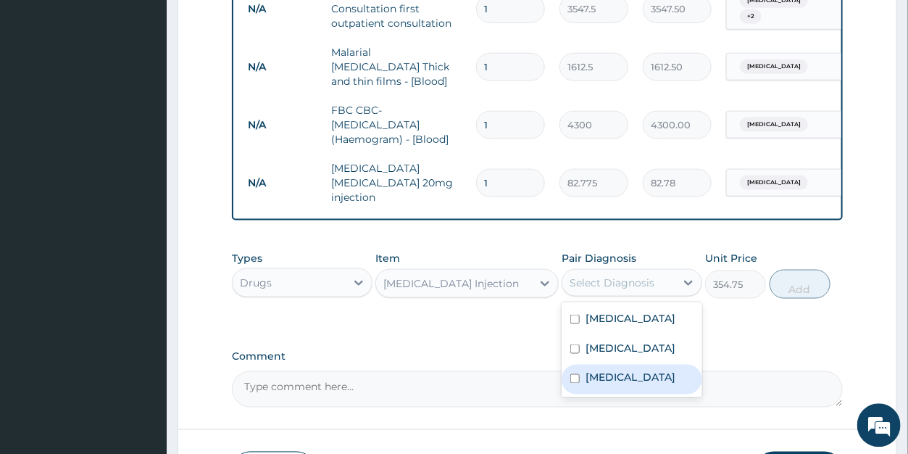
click at [616, 370] on label "Gastritis" at bounding box center [631, 377] width 90 height 14
checkbox input "true"
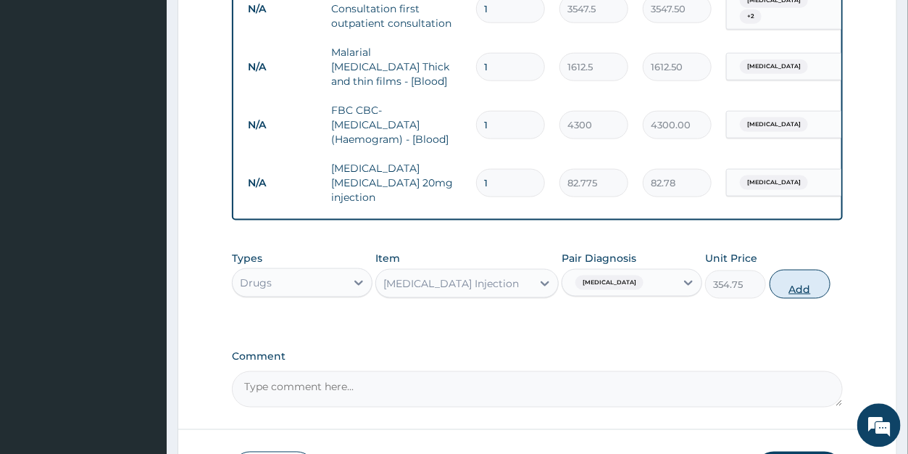
click at [810, 274] on button "Add" at bounding box center [800, 283] width 61 height 29
type input "0"
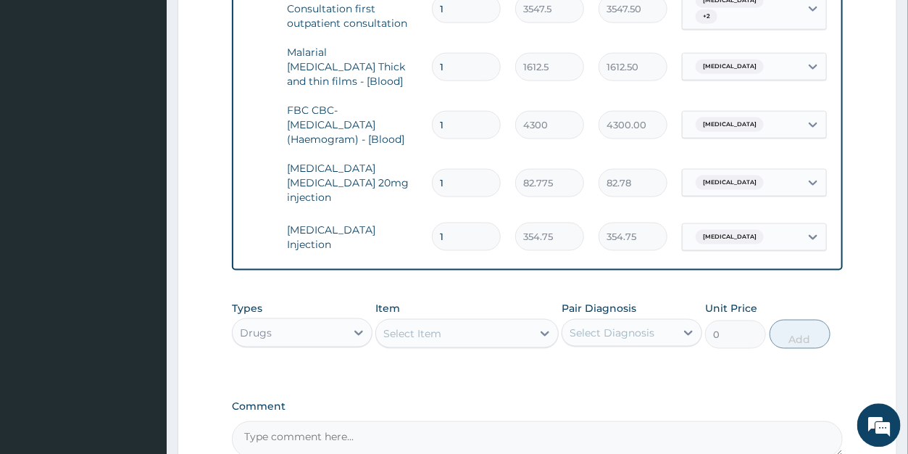
scroll to position [0, 116]
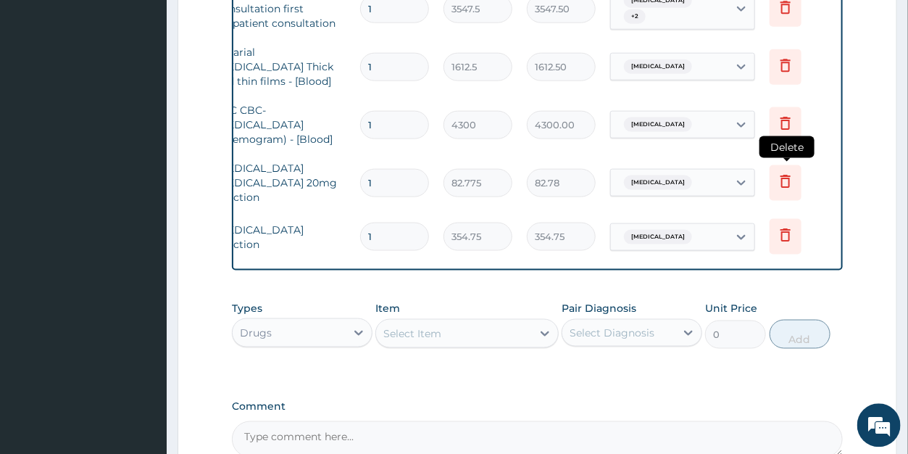
click at [786, 172] on icon at bounding box center [785, 180] width 17 height 17
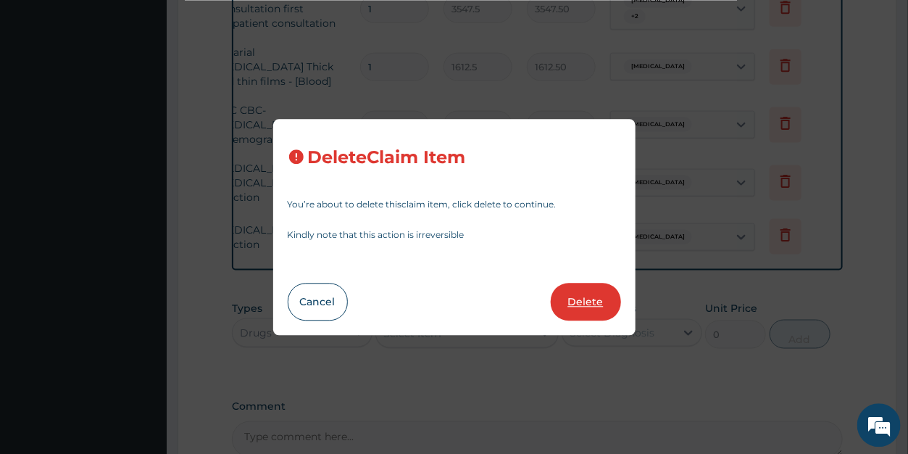
click at [599, 312] on button "Delete" at bounding box center [586, 302] width 70 height 38
type input "354.75"
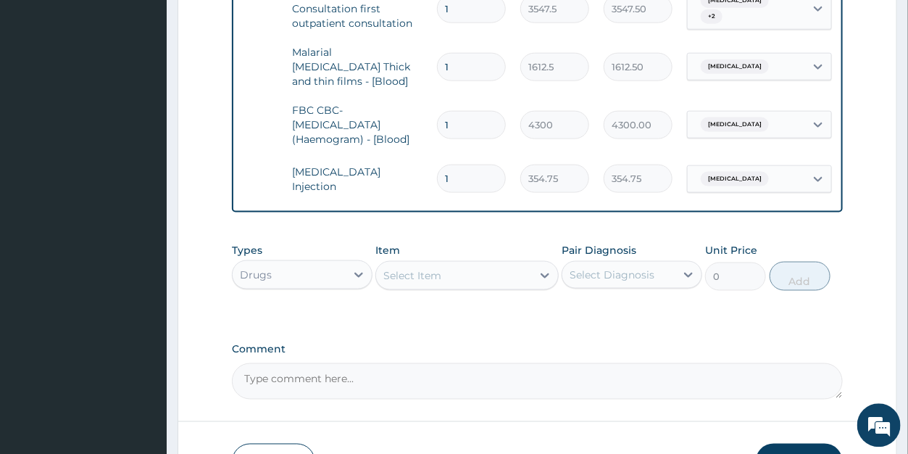
scroll to position [0, 0]
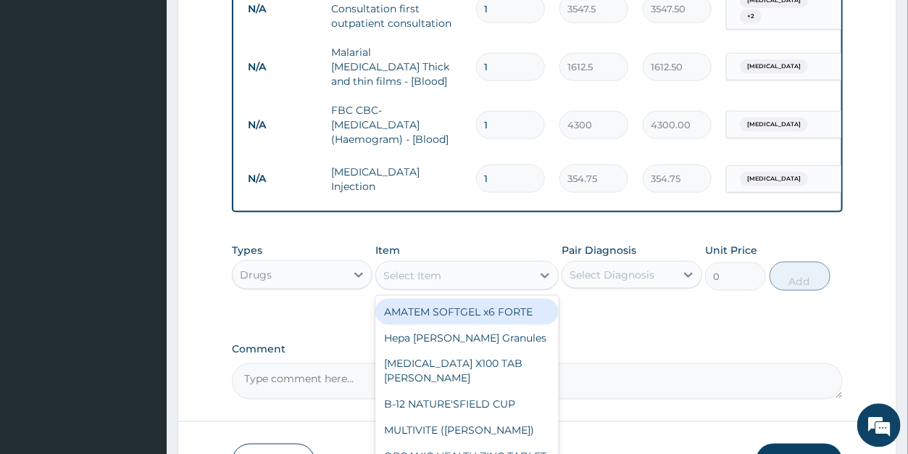
click at [415, 275] on div "Select Item" at bounding box center [412, 274] width 58 height 14
click at [448, 303] on div "AMATEM SOFTGEL x6 FORTE" at bounding box center [466, 311] width 183 height 26
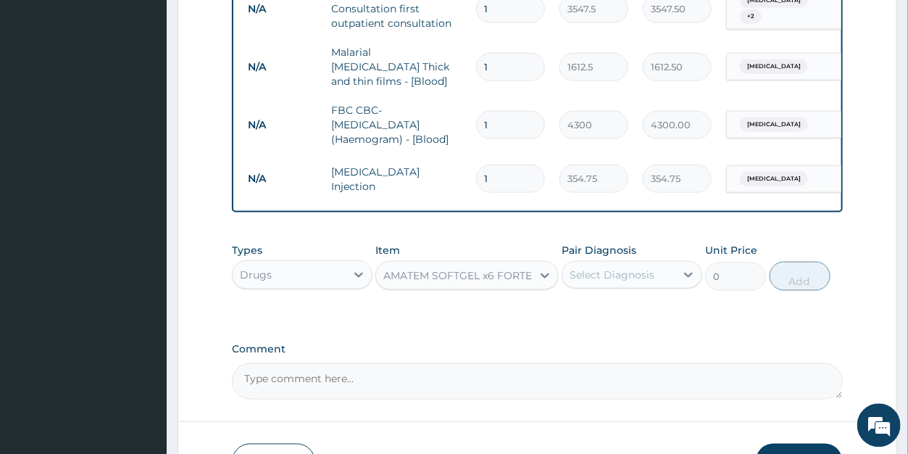
type input "473"
click at [605, 272] on div "Select Diagnosis" at bounding box center [612, 274] width 85 height 14
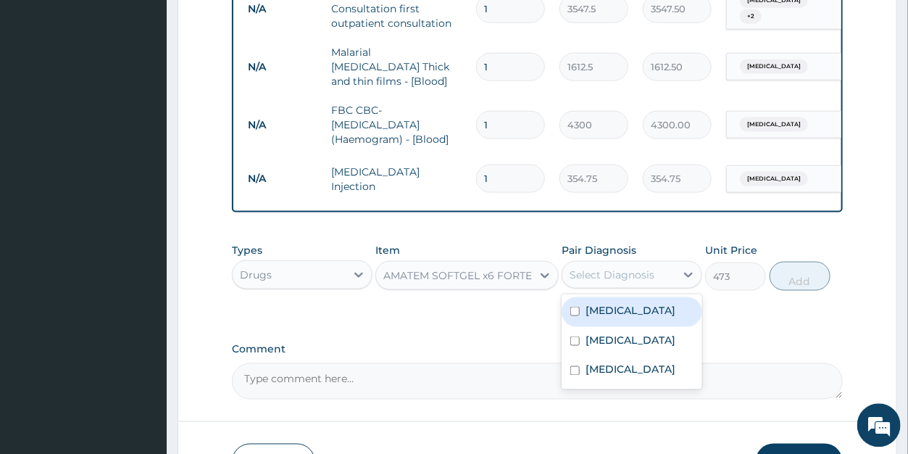
click at [612, 309] on label "Malaria" at bounding box center [631, 309] width 90 height 14
checkbox input "true"
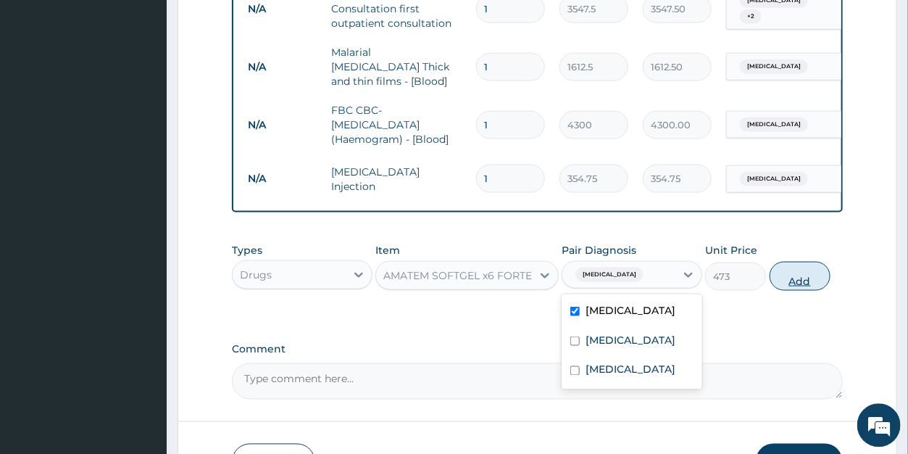
click at [793, 281] on button "Add" at bounding box center [800, 275] width 61 height 29
type input "0"
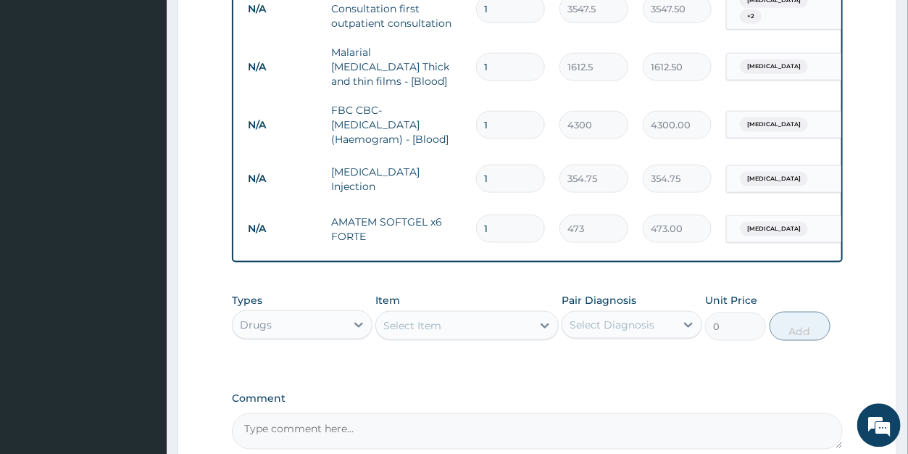
drag, startPoint x: 494, startPoint y: 210, endPoint x: 469, endPoint y: 206, distance: 25.7
click at [476, 214] on input "1" at bounding box center [510, 228] width 69 height 28
type input "6"
type input "2838.00"
type input "6"
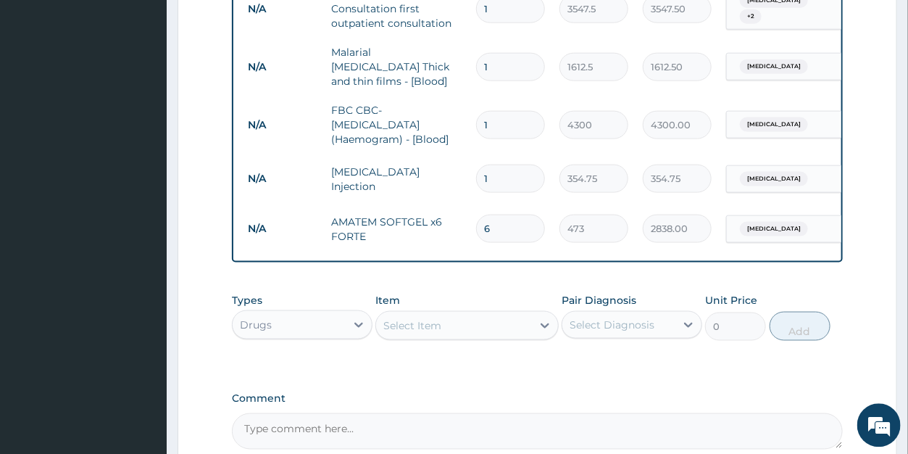
click at [422, 325] on div "Select Item" at bounding box center [412, 324] width 58 height 14
type input "IBU"
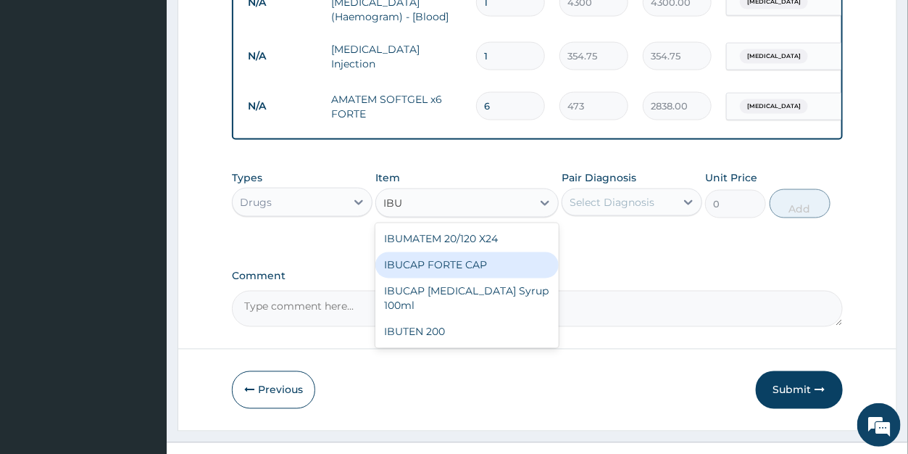
scroll to position [795, 0]
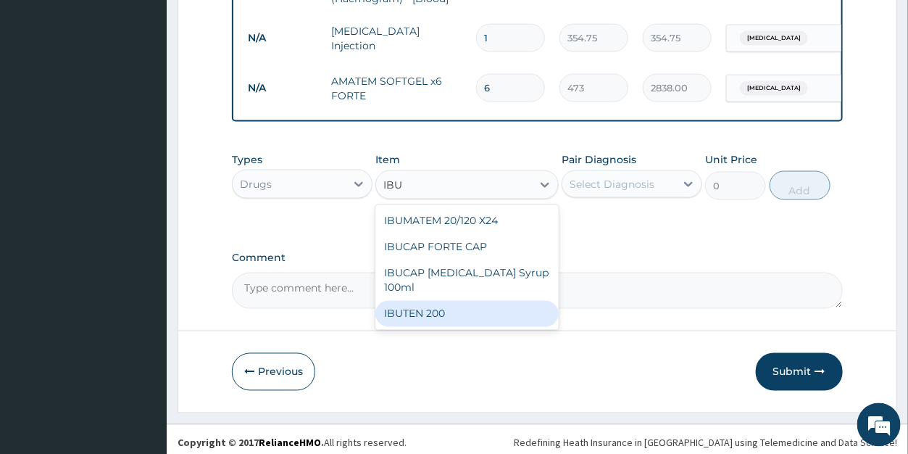
click at [426, 312] on div "IBUTEN 200" at bounding box center [466, 314] width 183 height 26
type input "82.775"
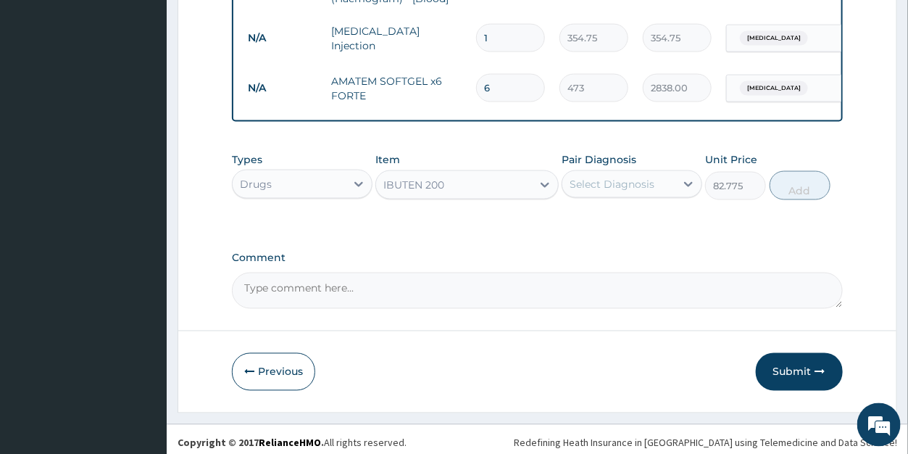
click at [617, 185] on div "Select Diagnosis" at bounding box center [612, 184] width 85 height 14
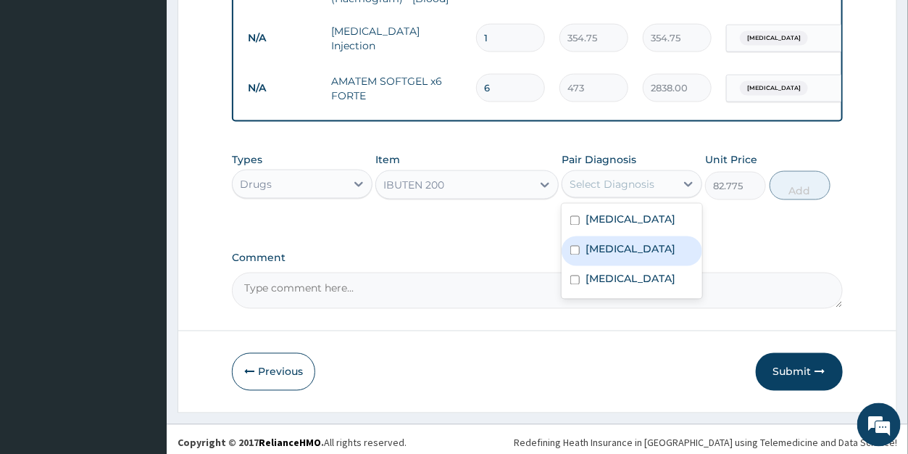
click at [616, 251] on label "Sepsis" at bounding box center [631, 249] width 90 height 14
checkbox input "true"
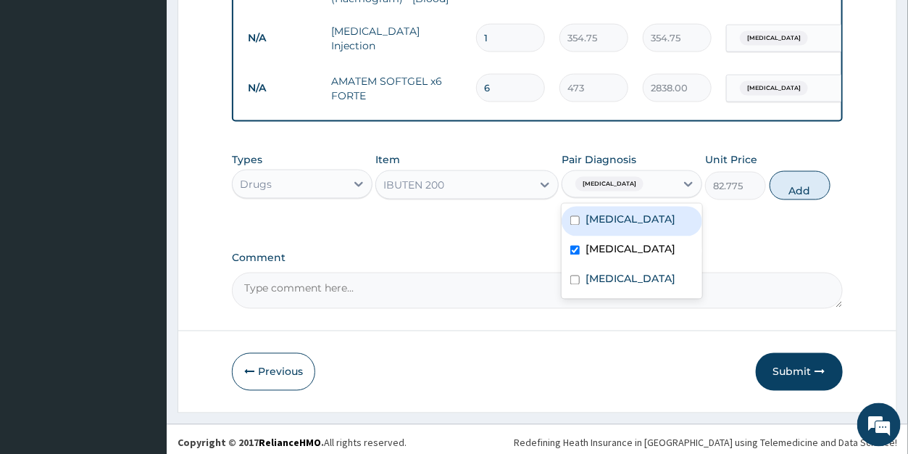
click at [625, 215] on div "Malaria" at bounding box center [632, 222] width 141 height 30
checkbox input "true"
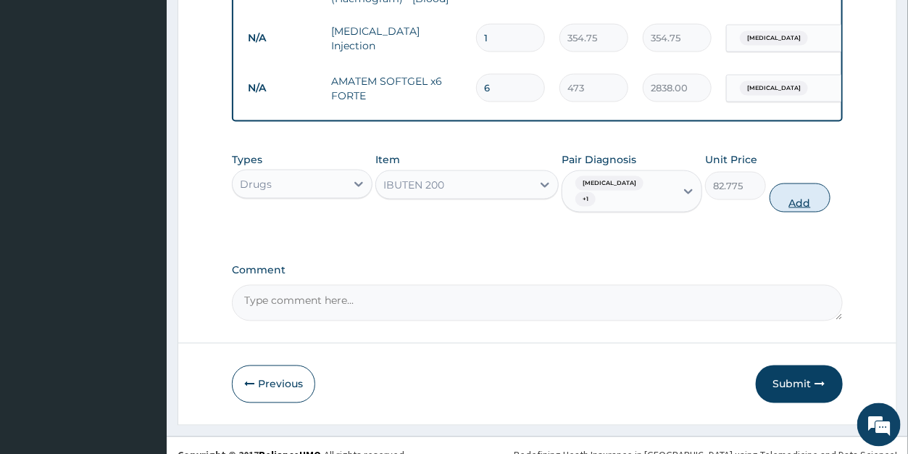
click at [812, 188] on button "Add" at bounding box center [800, 197] width 61 height 29
type input "0"
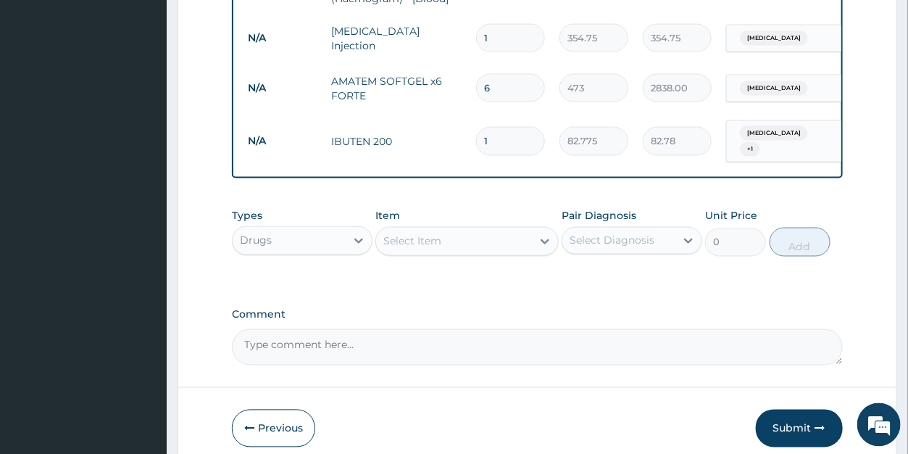
drag, startPoint x: 497, startPoint y: 126, endPoint x: 475, endPoint y: 122, distance: 22.0
click at [476, 127] on input "1" at bounding box center [510, 141] width 69 height 28
type input "3"
type input "248.33"
type input "30"
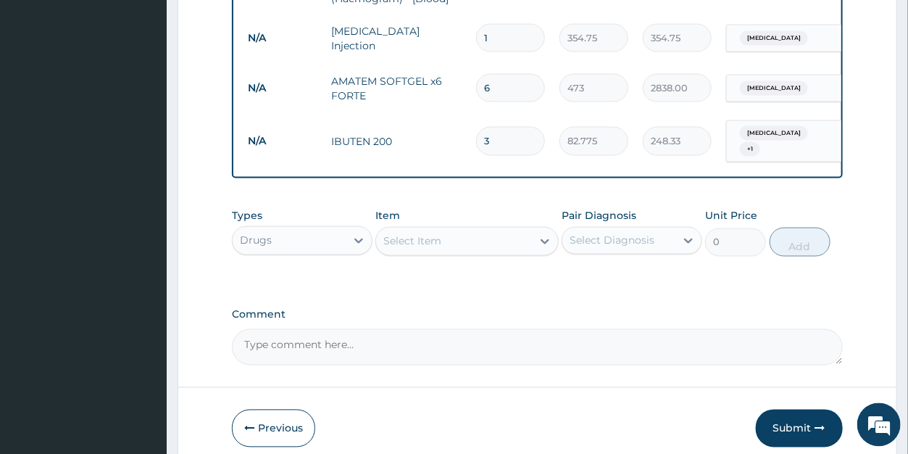
type input "2483.25"
type input "30"
click at [420, 236] on div "Select Item" at bounding box center [412, 241] width 58 height 14
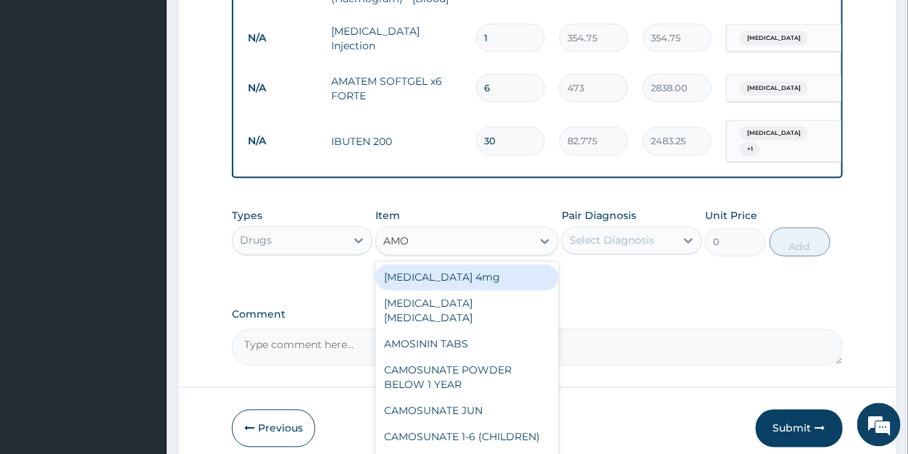
type input "AMOX"
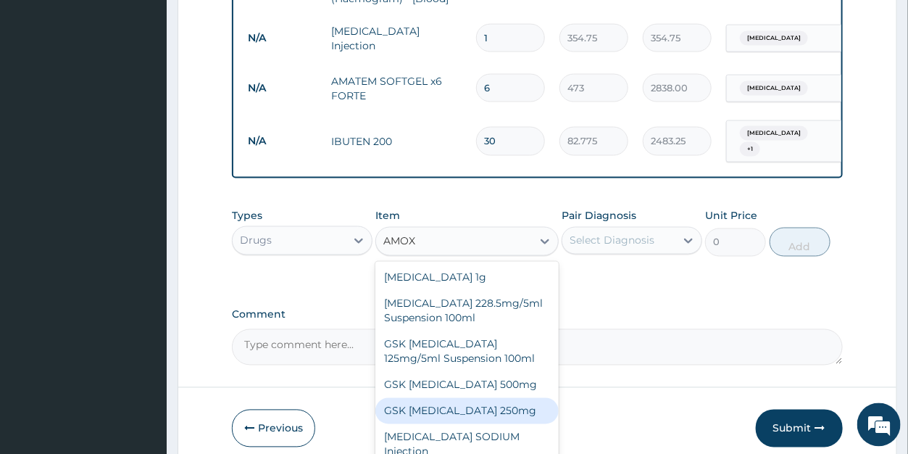
scroll to position [40, 0]
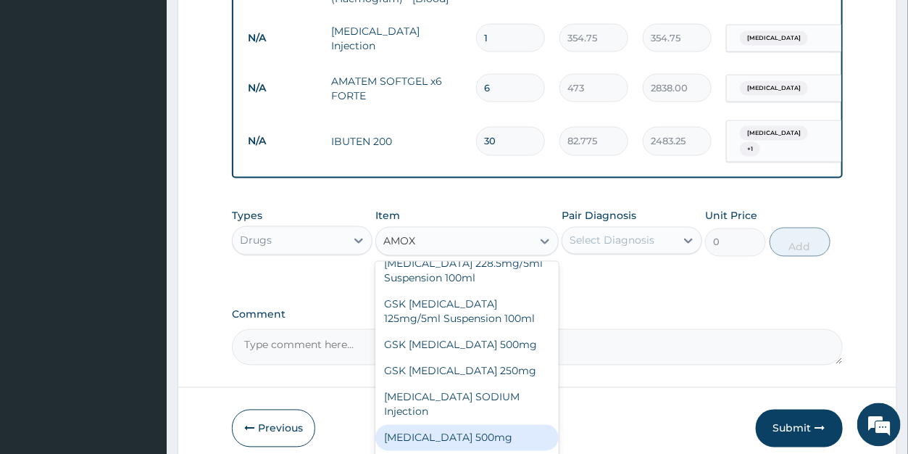
click at [459, 425] on div "AMOXICILLIN 500mg" at bounding box center [466, 438] width 183 height 26
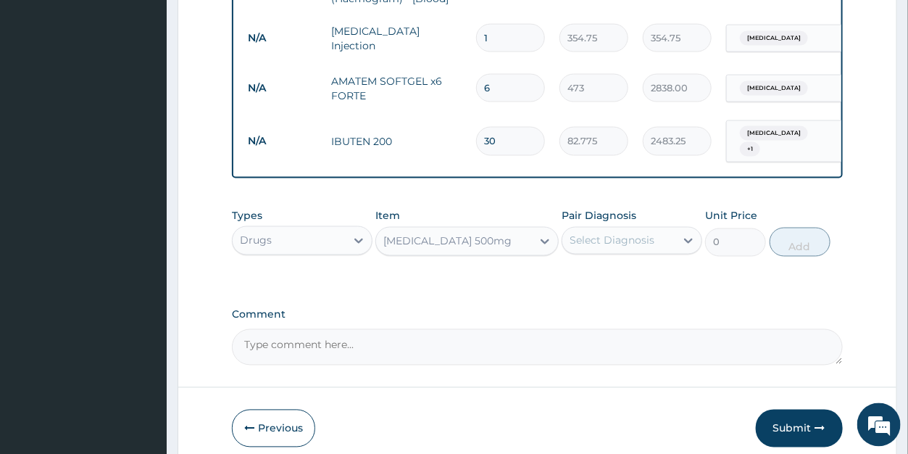
type input "70.95"
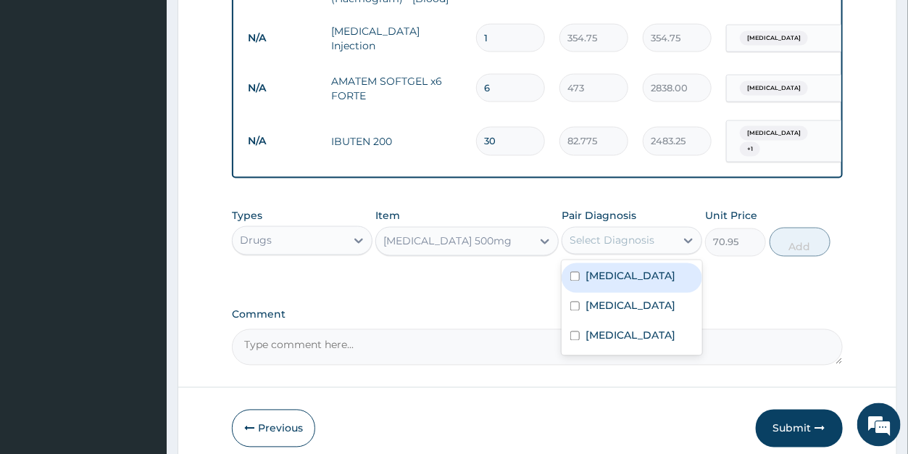
click at [604, 238] on div "Select Diagnosis" at bounding box center [612, 240] width 85 height 14
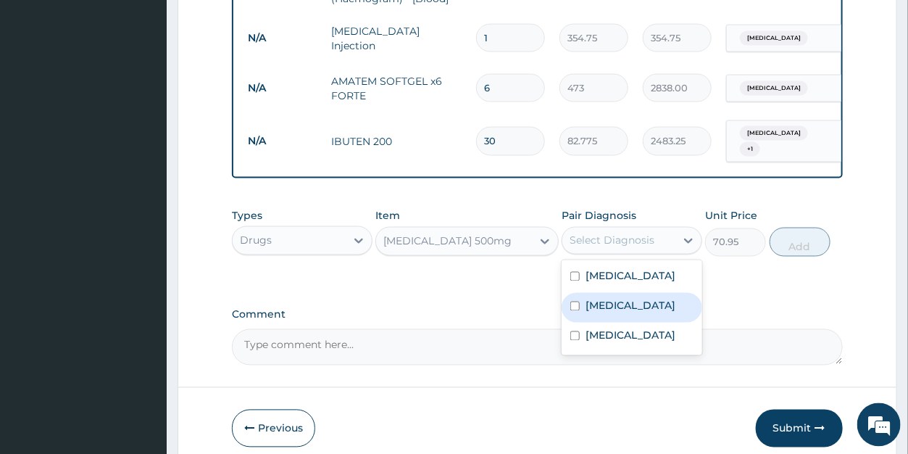
drag, startPoint x: 601, startPoint y: 296, endPoint x: 604, endPoint y: 311, distance: 15.5
click at [601, 299] on label "Sepsis" at bounding box center [631, 306] width 90 height 14
checkbox input "true"
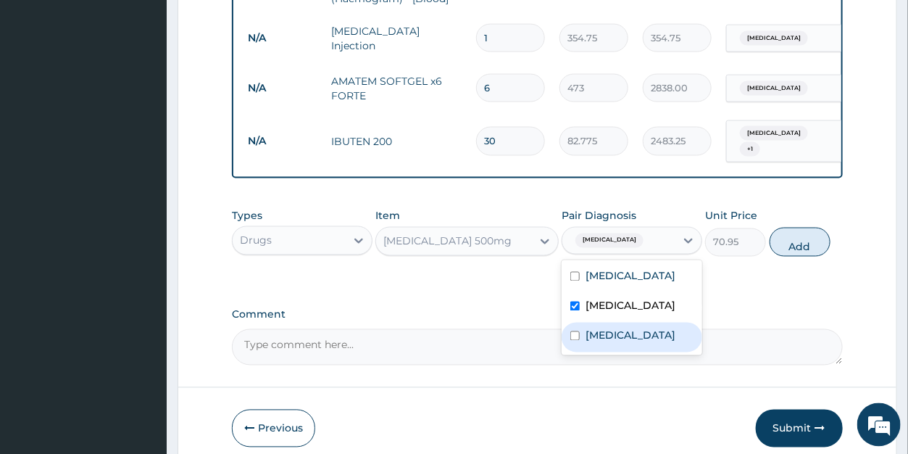
drag, startPoint x: 606, startPoint y: 324, endPoint x: 735, endPoint y: 274, distance: 138.4
click at [607, 328] on label "Gastritis" at bounding box center [631, 335] width 90 height 14
checkbox input "true"
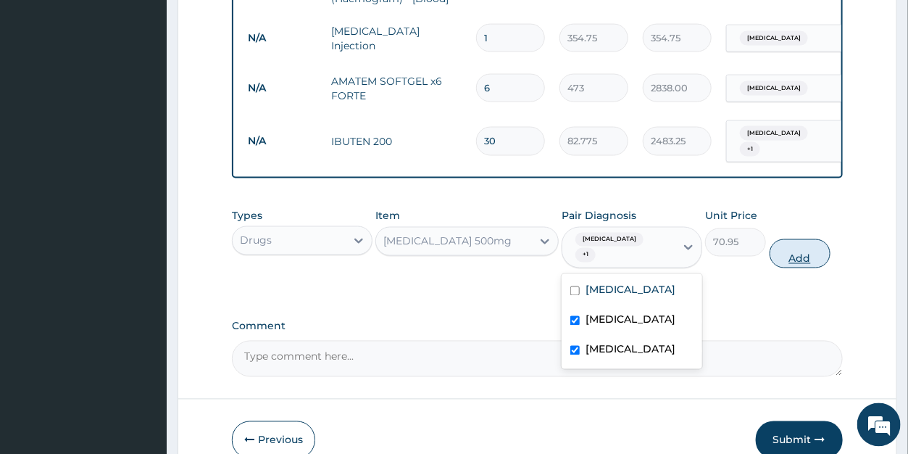
click at [797, 239] on button "Add" at bounding box center [800, 253] width 61 height 29
type input "0"
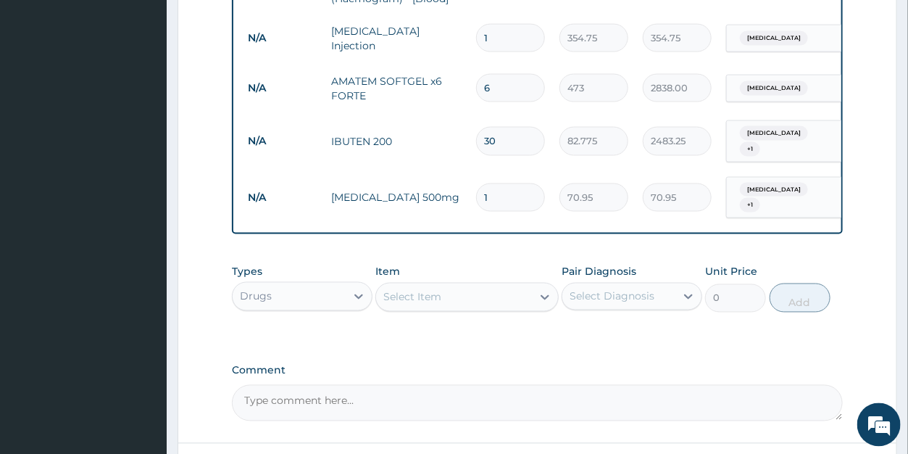
click at [494, 183] on input "1" at bounding box center [510, 197] width 69 height 28
type input "15"
type input "1064.25"
type input "15"
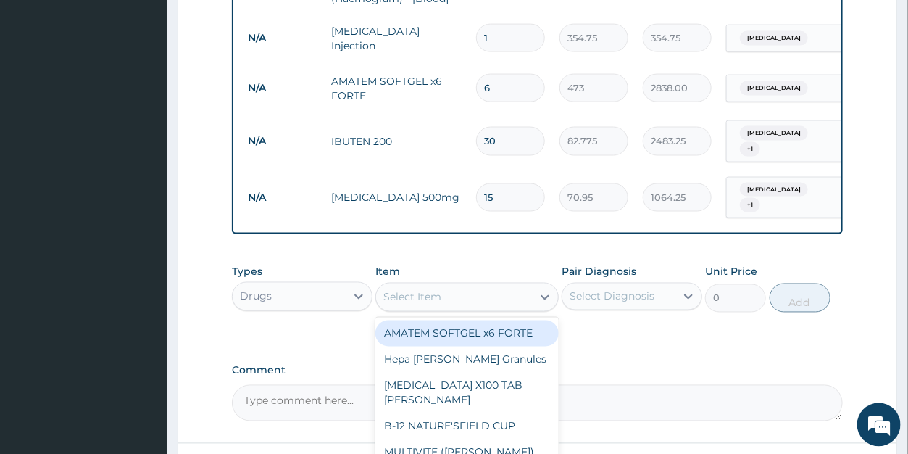
click at [424, 290] on div "Select Item" at bounding box center [412, 297] width 58 height 14
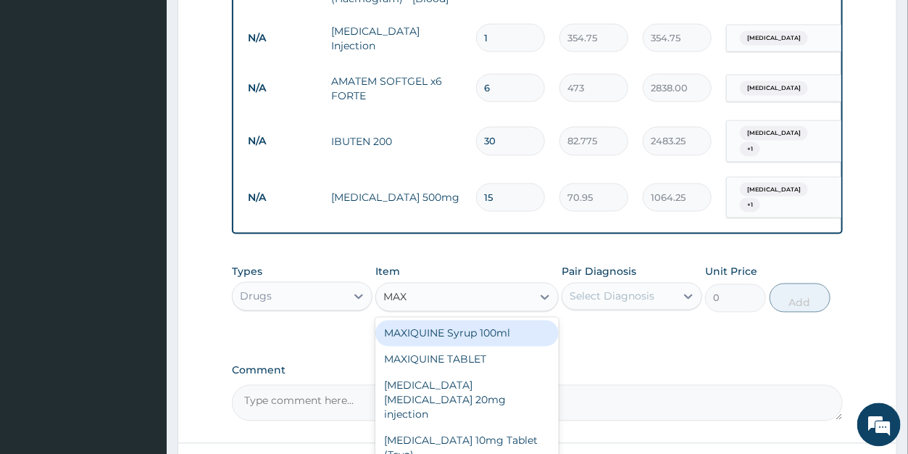
type input "MAXO"
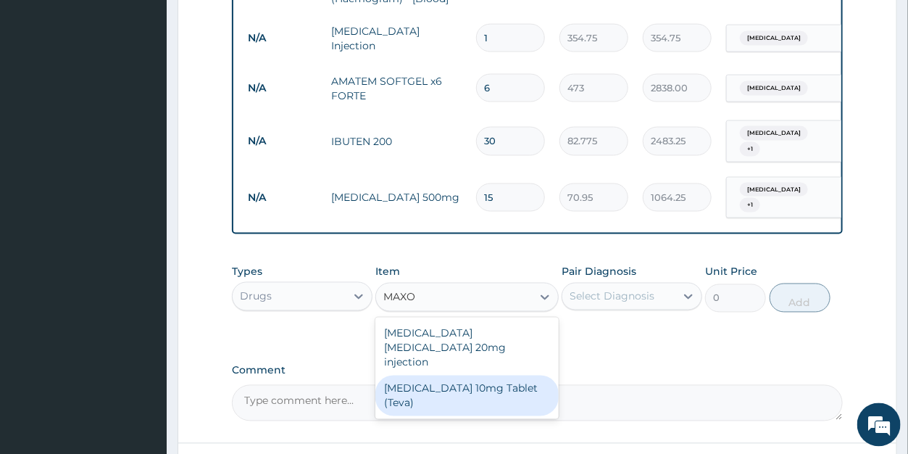
drag, startPoint x: 459, startPoint y: 363, endPoint x: 506, endPoint y: 341, distance: 52.2
click at [462, 375] on div "Maxolon 10mg Tablet (Teva)" at bounding box center [466, 395] width 183 height 41
type input "23.65"
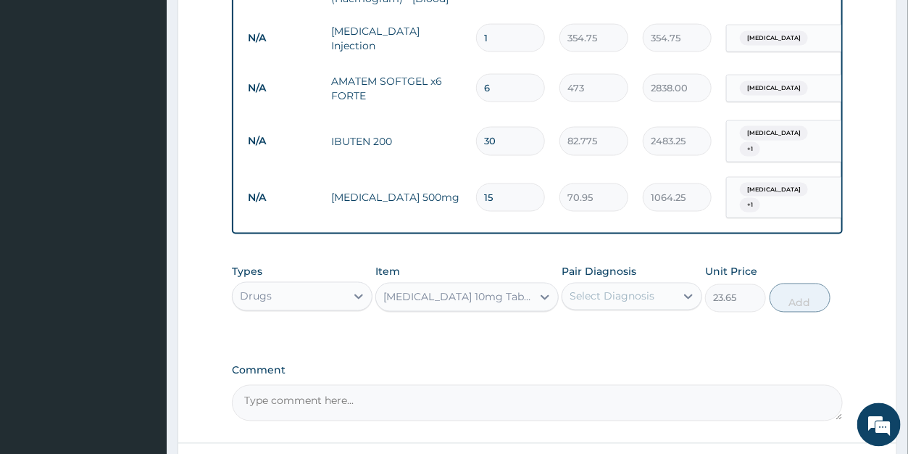
click at [591, 289] on div "Select Diagnosis" at bounding box center [612, 296] width 85 height 14
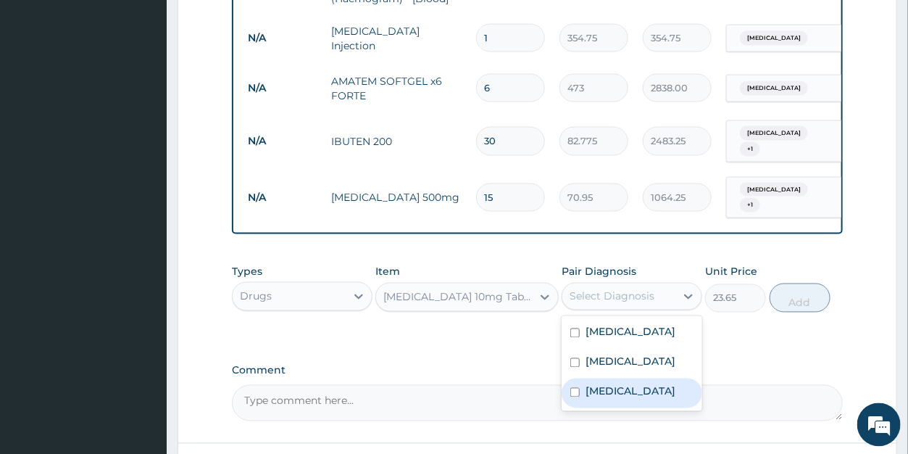
click at [615, 384] on label "Gastritis" at bounding box center [631, 391] width 90 height 14
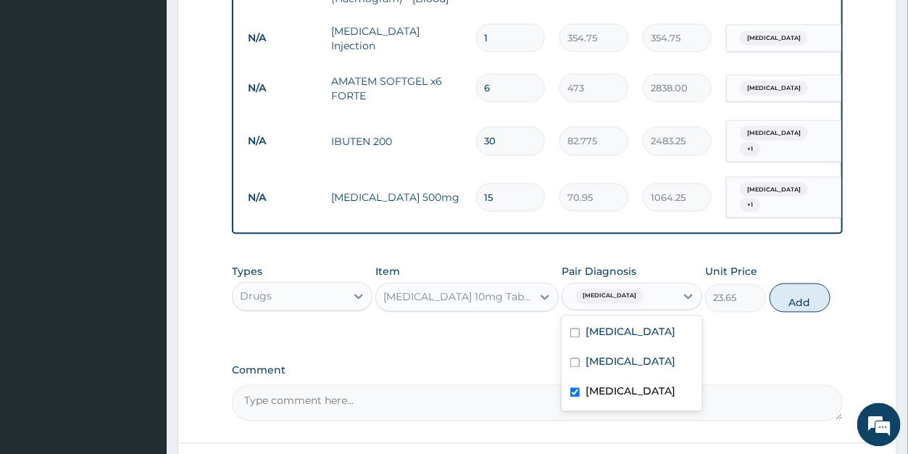
checkbox input "true"
click at [777, 288] on button "Add" at bounding box center [800, 297] width 61 height 29
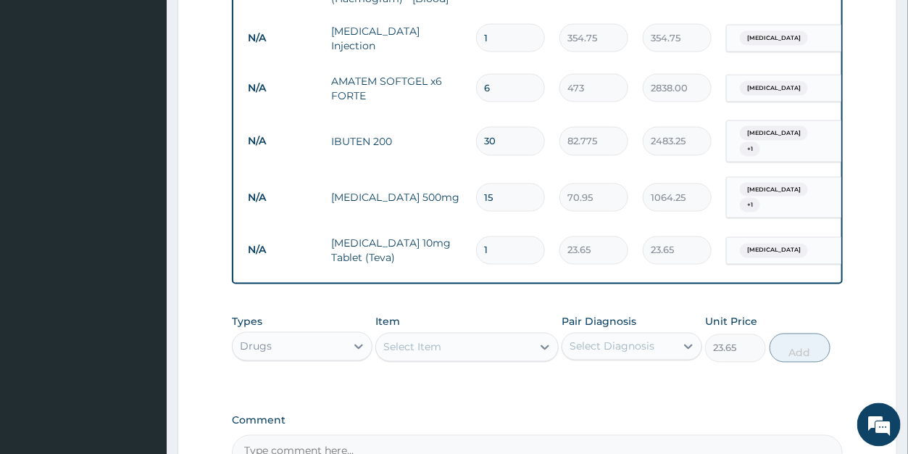
type input "0"
drag, startPoint x: 491, startPoint y: 221, endPoint x: 479, endPoint y: 222, distance: 12.3
click at [479, 236] on input "1" at bounding box center [510, 250] width 69 height 28
type input "6"
type input "141.90"
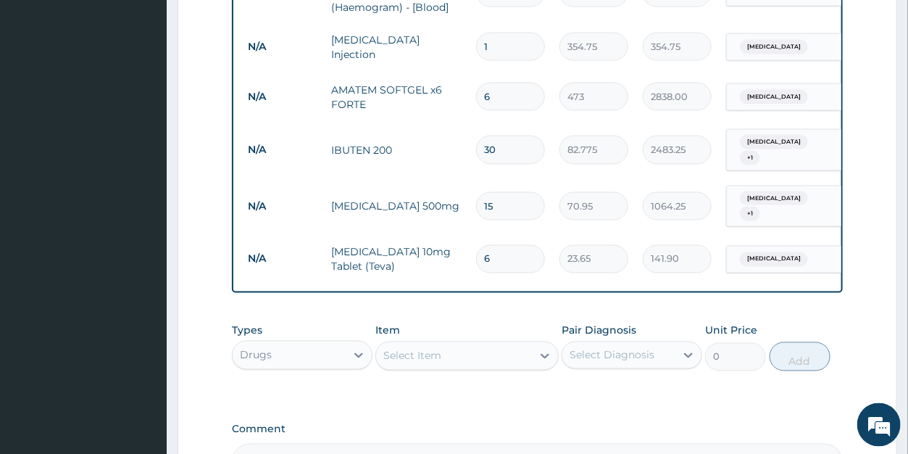
scroll to position [951, 0]
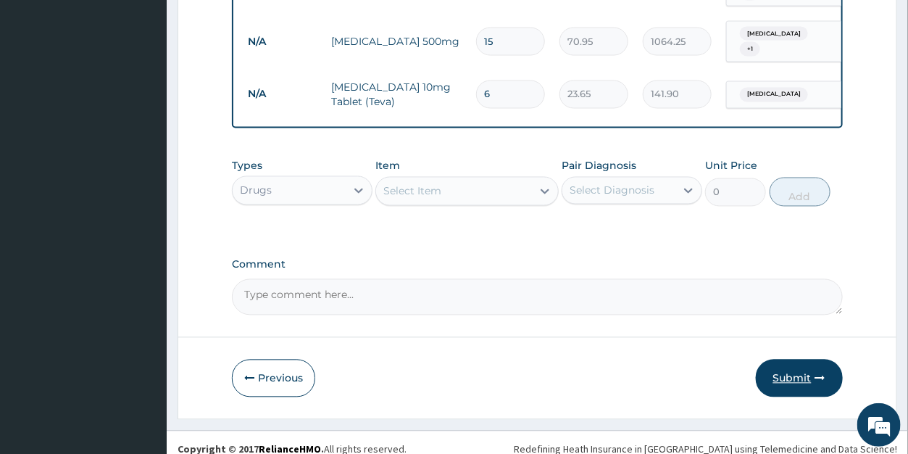
type input "6"
click at [789, 360] on button "Submit" at bounding box center [799, 378] width 87 height 38
drag, startPoint x: 793, startPoint y: 360, endPoint x: 605, endPoint y: 348, distance: 188.1
click at [793, 359] on button "Submit" at bounding box center [799, 378] width 87 height 38
click at [788, 359] on button "Submit" at bounding box center [799, 378] width 87 height 38
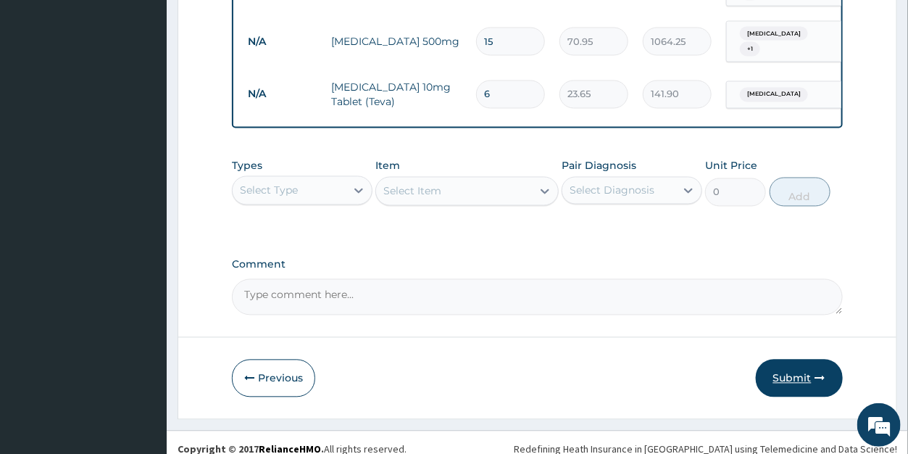
click at [788, 359] on button "Submit" at bounding box center [799, 378] width 87 height 38
click at [270, 364] on button "Previous" at bounding box center [273, 378] width 83 height 38
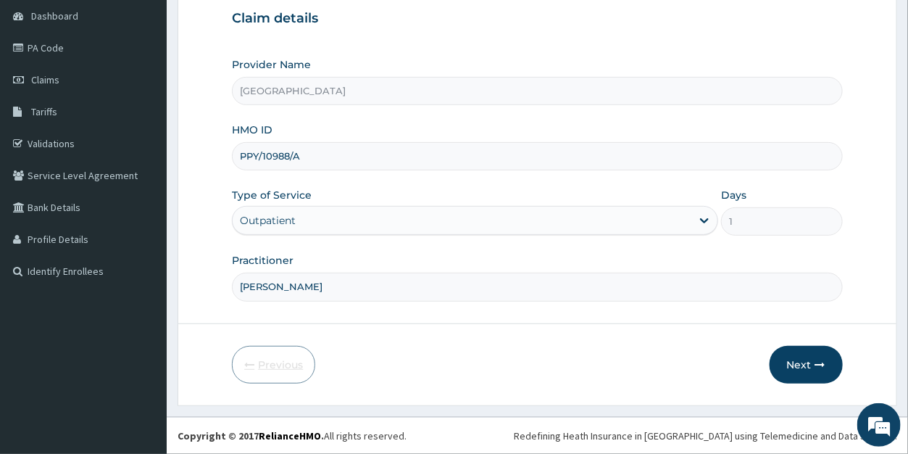
scroll to position [141, 0]
drag, startPoint x: 259, startPoint y: 155, endPoint x: 228, endPoint y: 152, distance: 30.6
click at [232, 152] on input "PPY/10988/A" at bounding box center [537, 157] width 610 height 28
type input "OKB/10988/A"
click at [804, 360] on button "Next" at bounding box center [806, 366] width 73 height 38
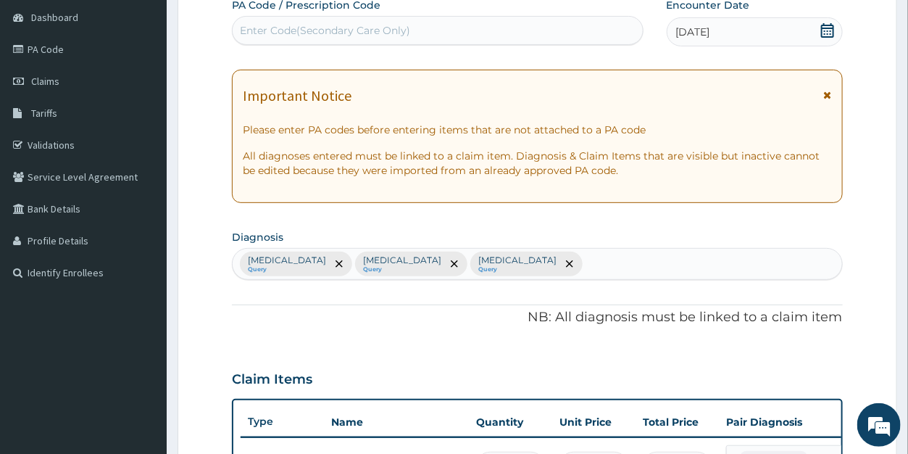
scroll to position [951, 0]
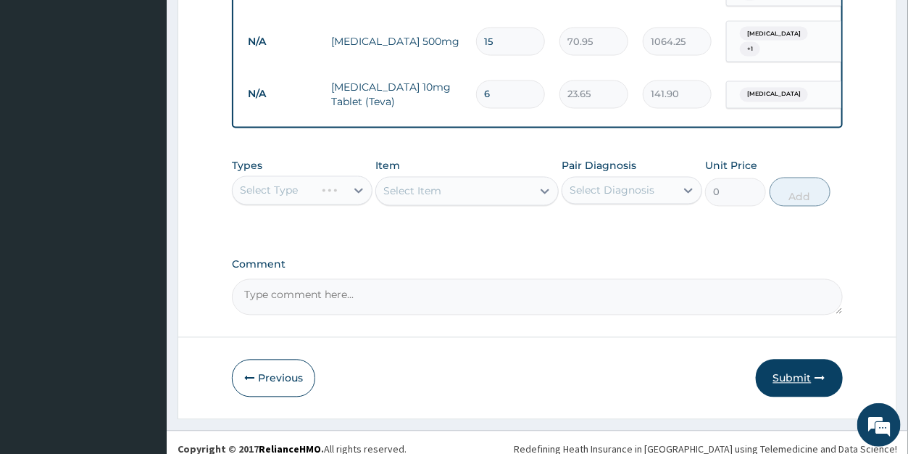
click at [799, 362] on button "Submit" at bounding box center [799, 378] width 87 height 38
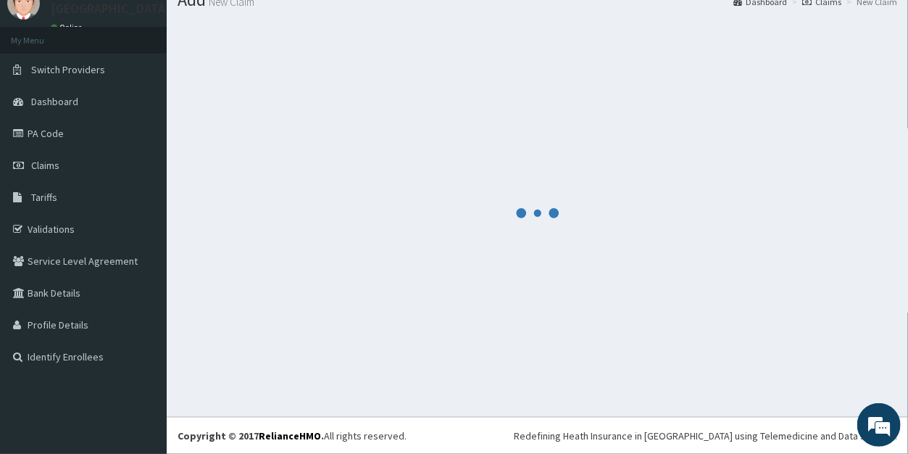
scroll to position [57, 0]
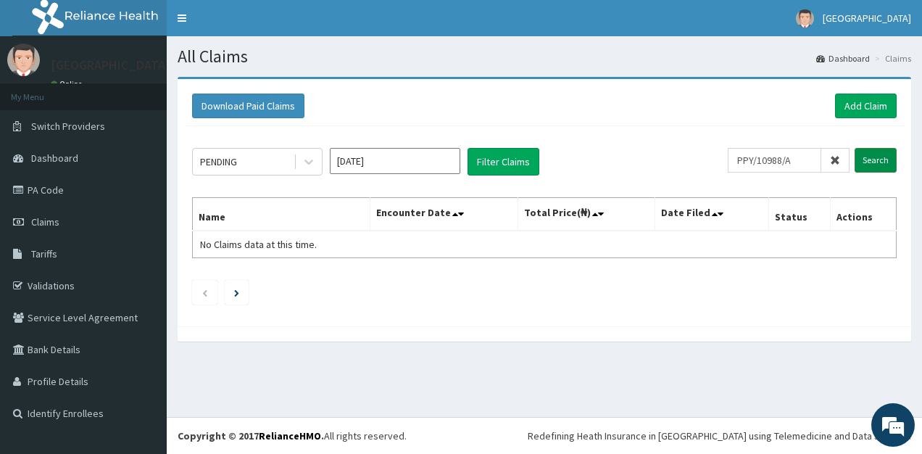
type input "PPY/10988/A"
click at [879, 157] on input "Search" at bounding box center [875, 160] width 42 height 25
click at [359, 169] on input "[DATE]" at bounding box center [395, 161] width 130 height 26
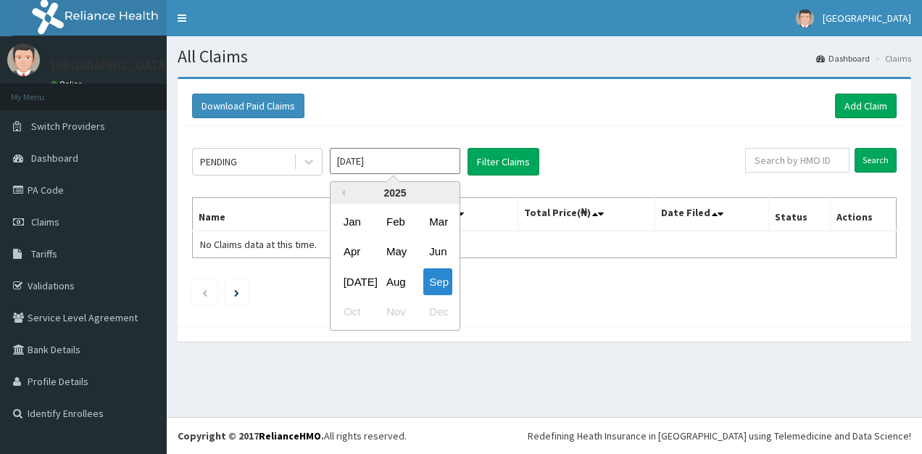
drag, startPoint x: 351, startPoint y: 280, endPoint x: 381, endPoint y: 250, distance: 43.0
click at [351, 280] on div "[DATE]" at bounding box center [352, 281] width 29 height 27
type input "[DATE]"
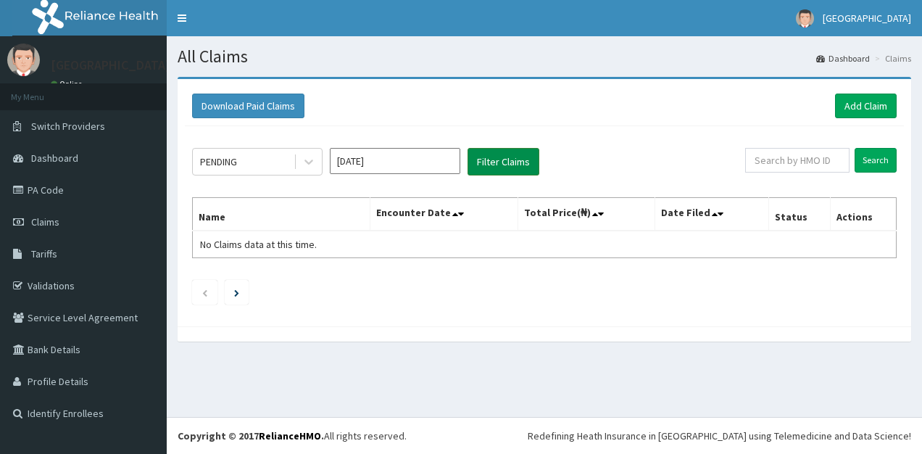
click at [492, 163] on button "Filter Claims" at bounding box center [503, 162] width 72 height 28
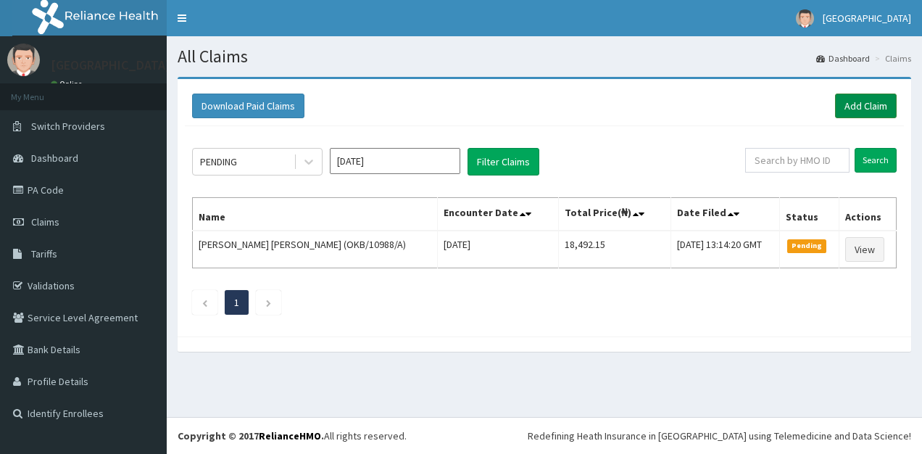
click at [860, 112] on link "Add Claim" at bounding box center [866, 105] width 62 height 25
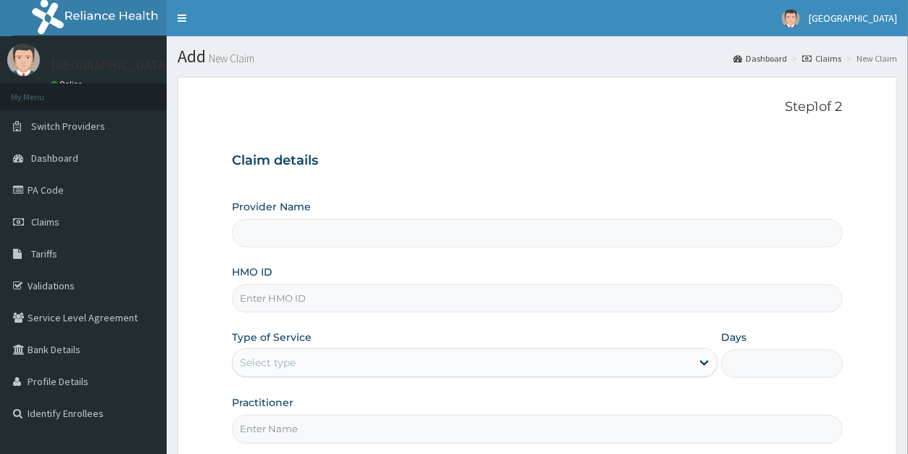
type input "[GEOGRAPHIC_DATA]"
click at [295, 301] on input "HMO ID" at bounding box center [537, 298] width 610 height 28
